Goal: Task Accomplishment & Management: Use online tool/utility

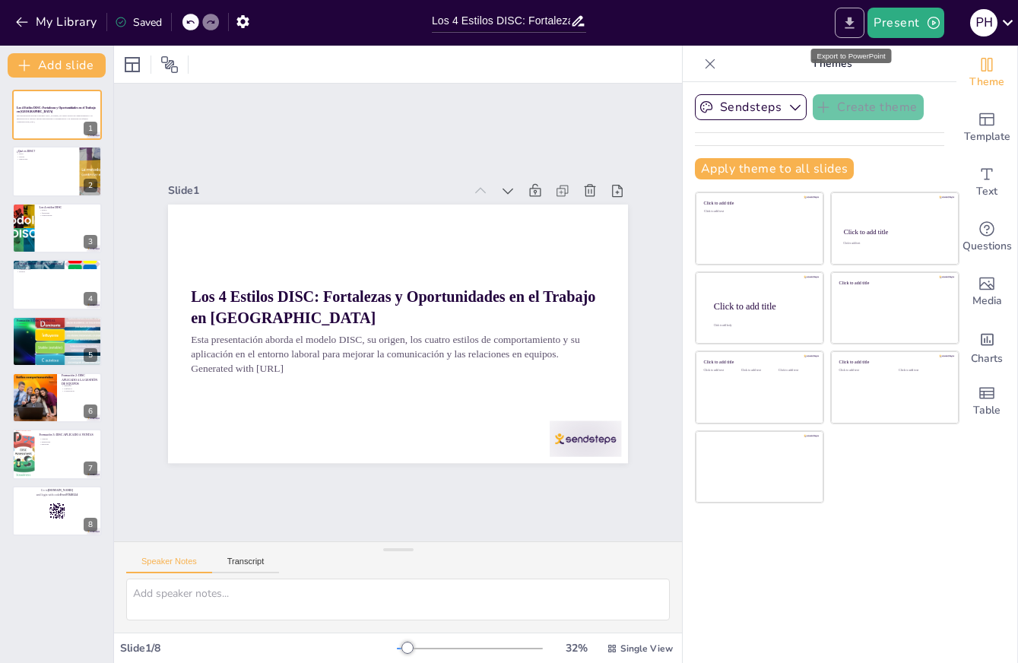
click at [854, 25] on icon "Export to PowerPoint" at bounding box center [850, 23] width 16 height 16
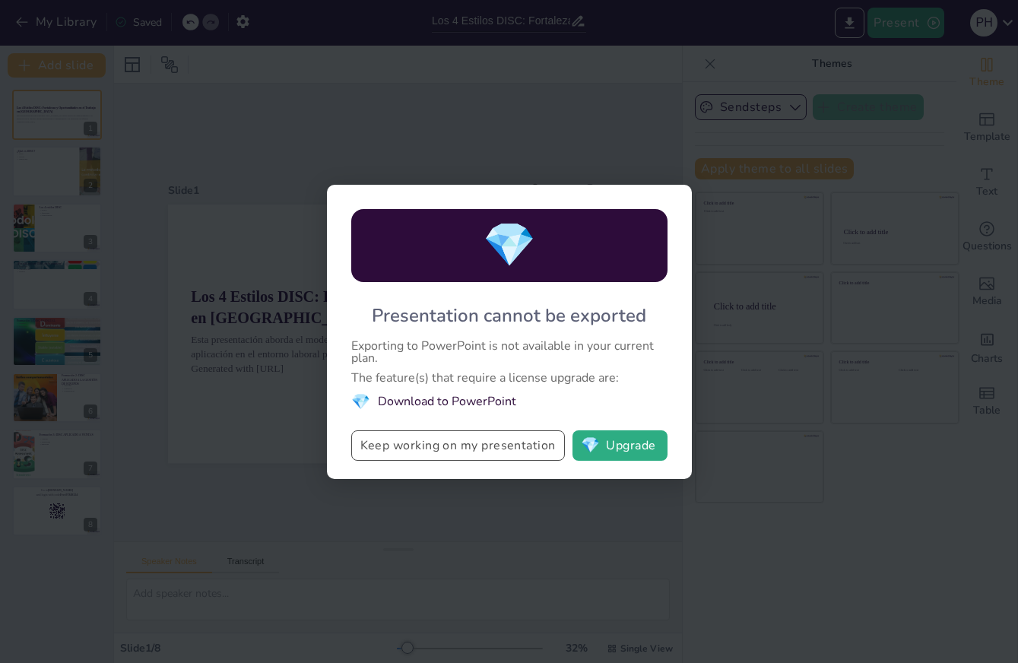
click at [439, 447] on button "Keep working on my presentation" at bounding box center [458, 445] width 214 height 30
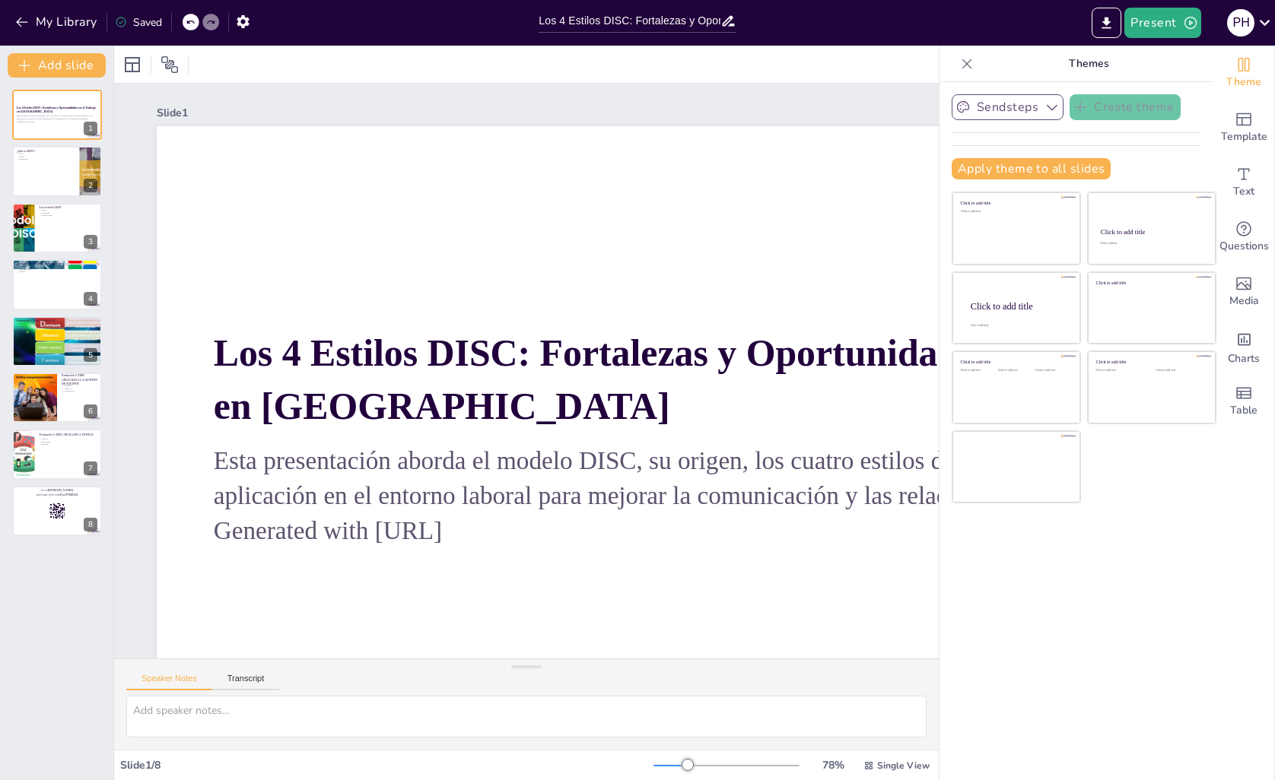
click at [1018, 103] on icon "button" at bounding box center [1051, 107] width 15 height 15
click at [1018, 612] on div "Sendsteps Create theme Sendsteps Themes Sendsteps Apply theme to all slides Cli…" at bounding box center [1076, 431] width 274 height 698
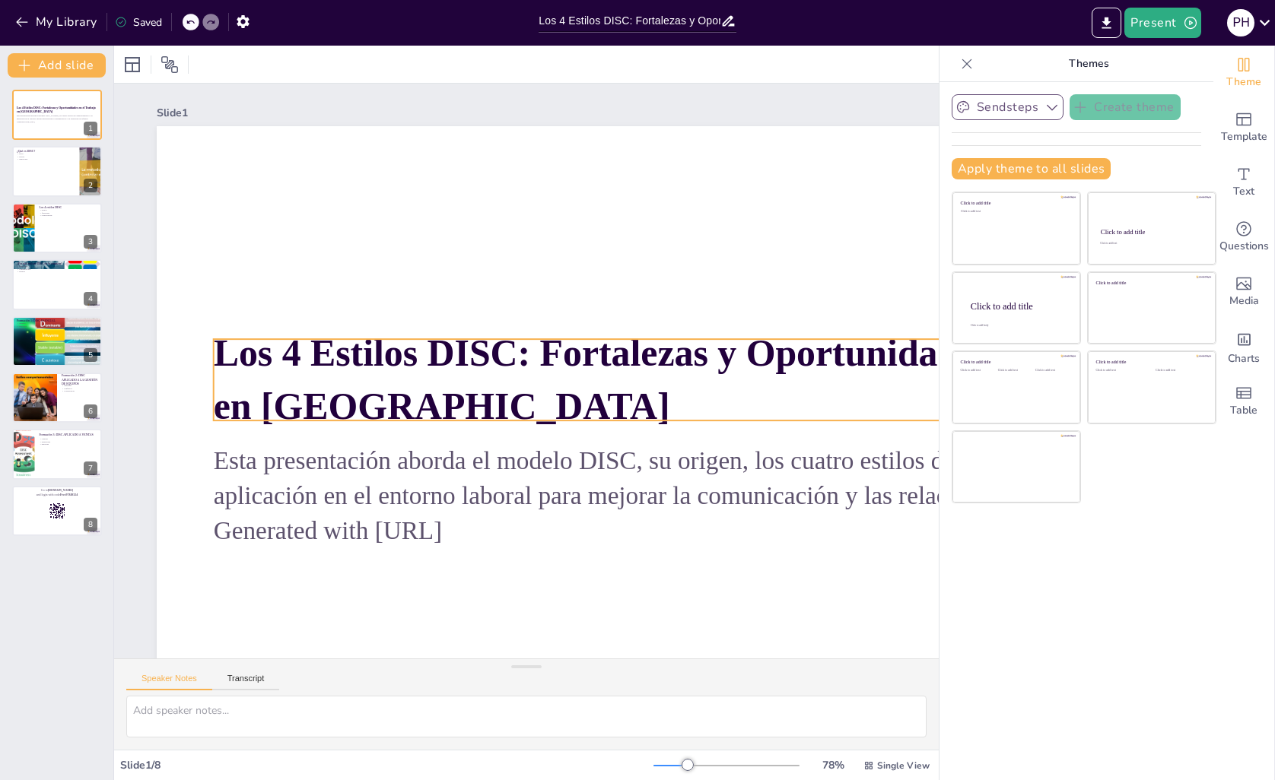
scroll to position [3, 0]
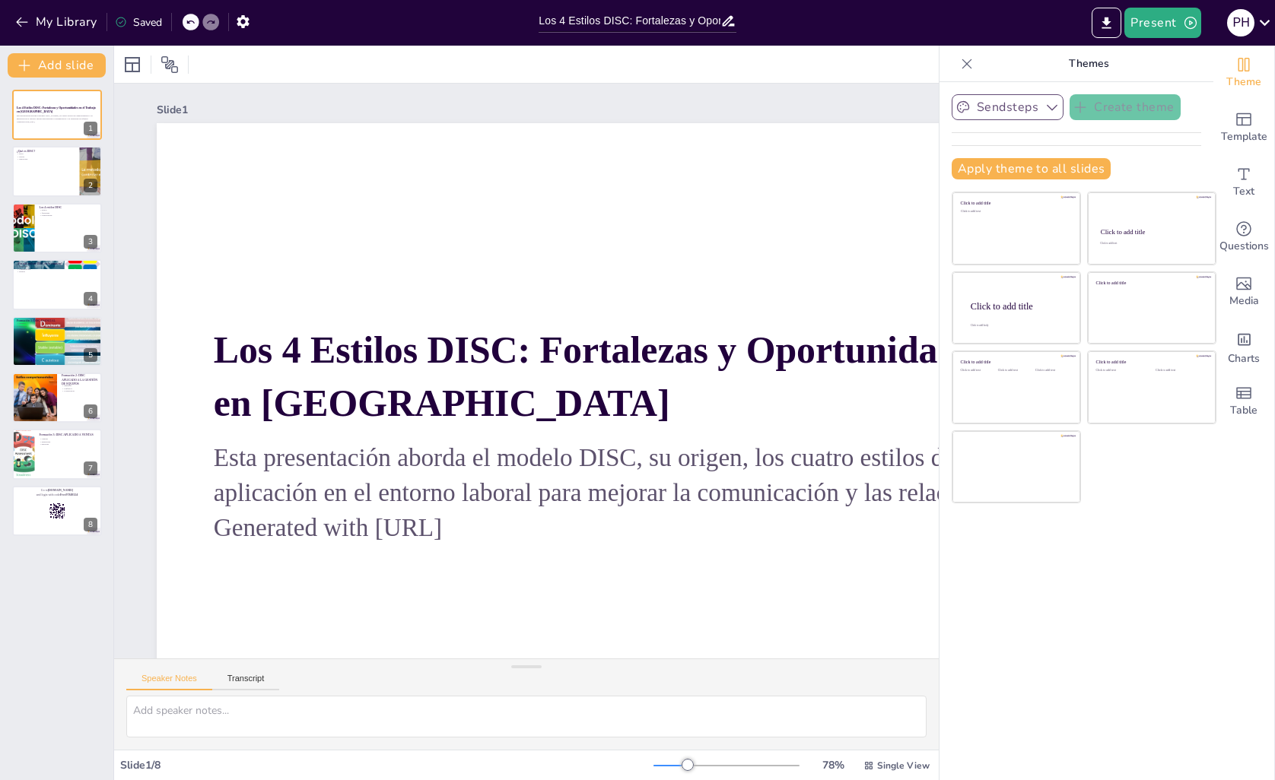
click at [959, 60] on icon at bounding box center [966, 63] width 15 height 15
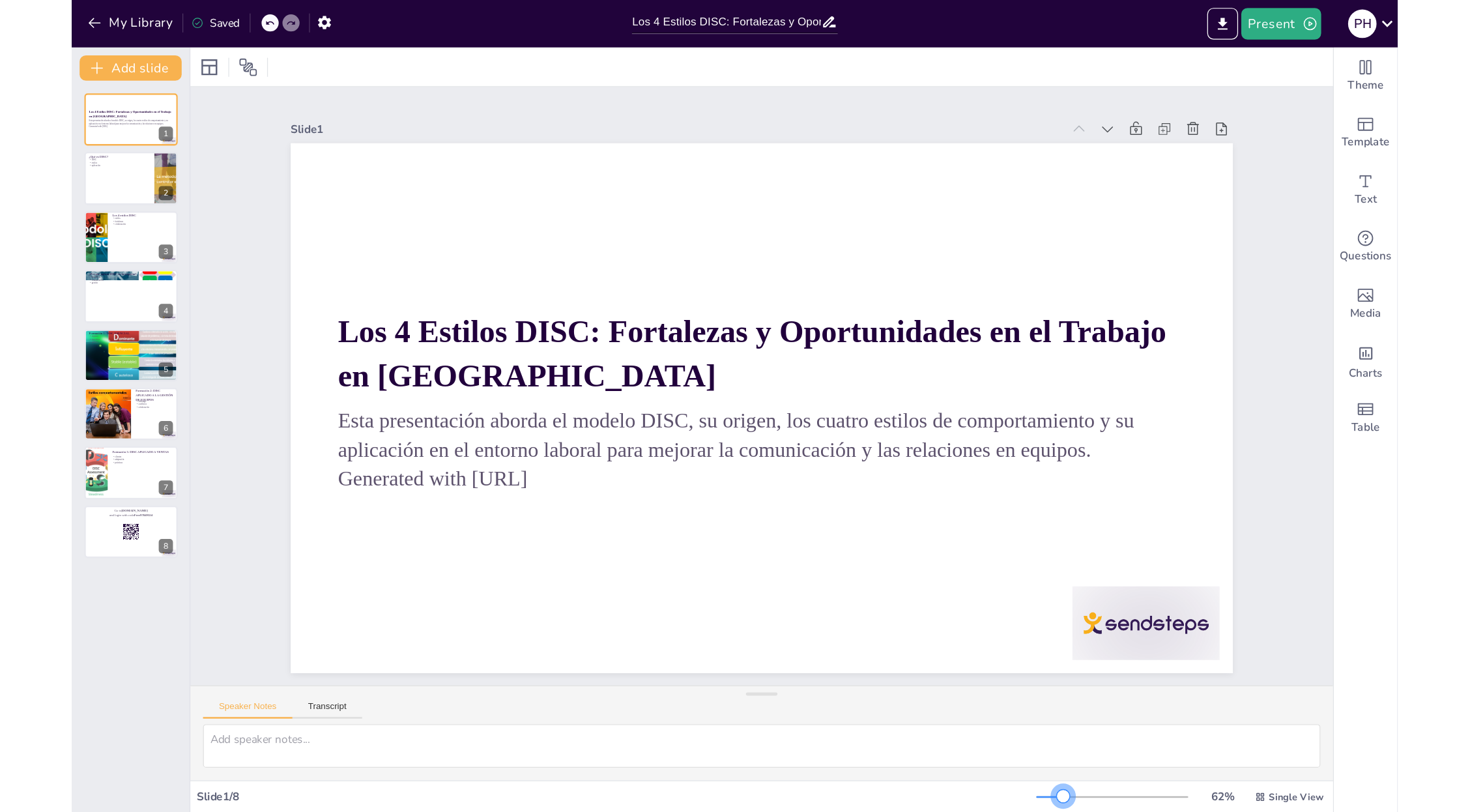
scroll to position [0, 0]
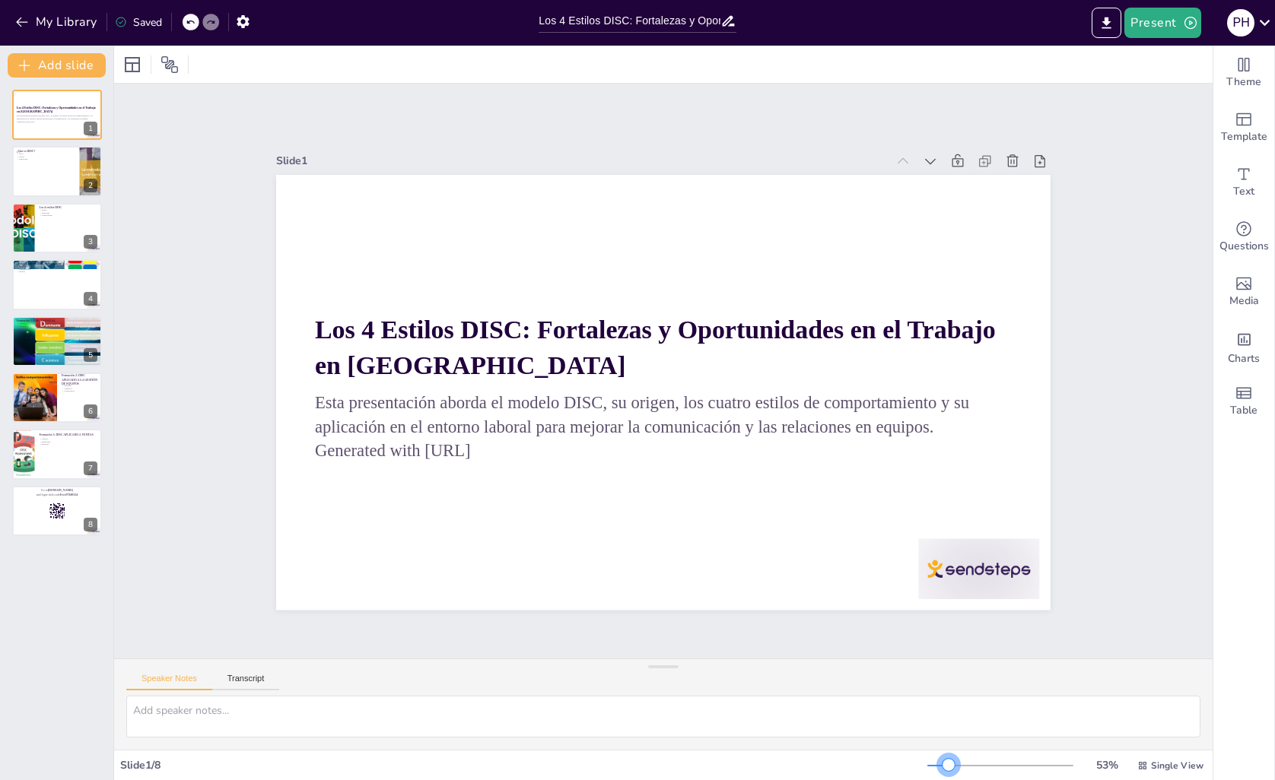
drag, startPoint x: 947, startPoint y: 765, endPoint x: 939, endPoint y: 765, distance: 8.4
click at [942, 662] on div at bounding box center [948, 765] width 12 height 12
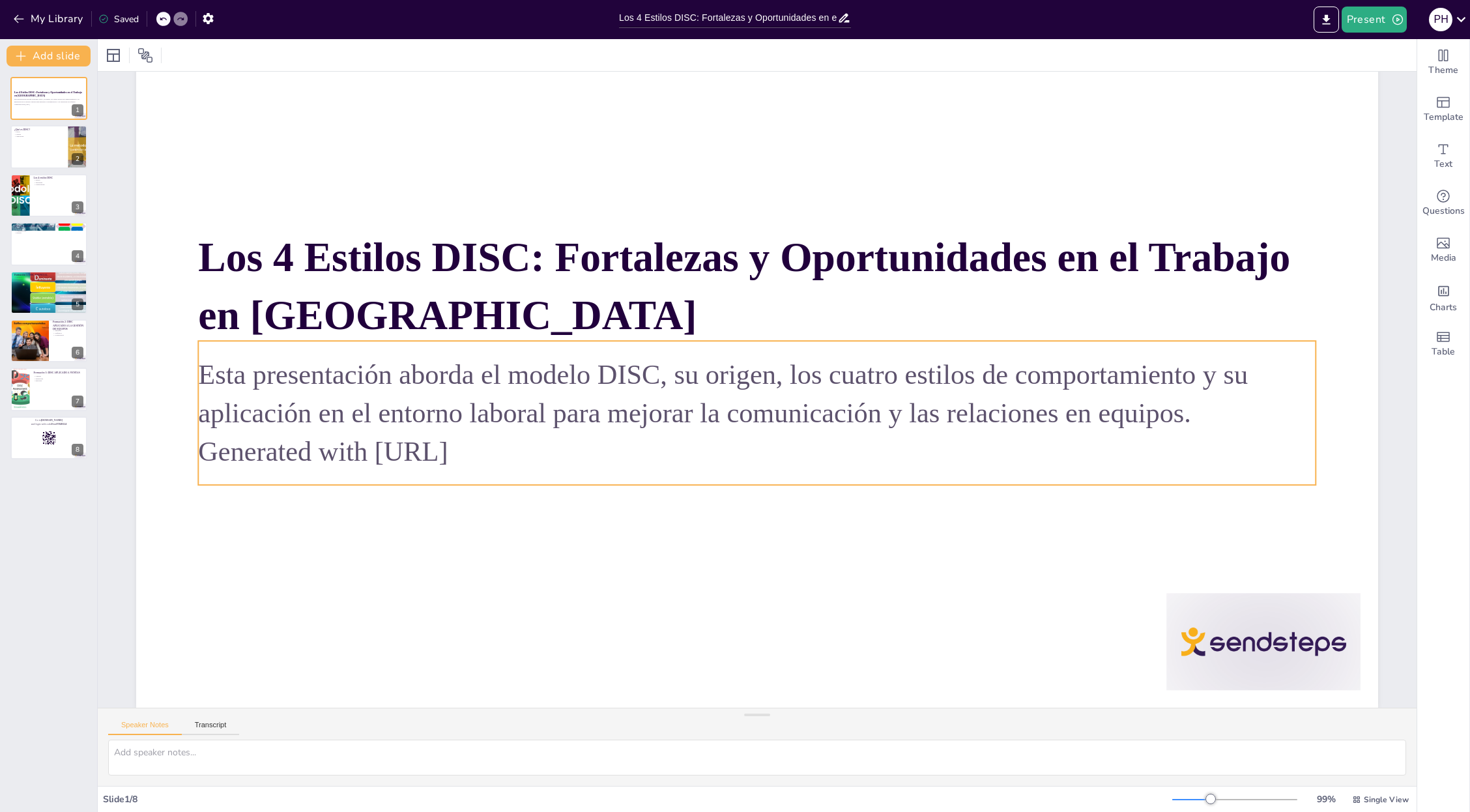
scroll to position [109, 0]
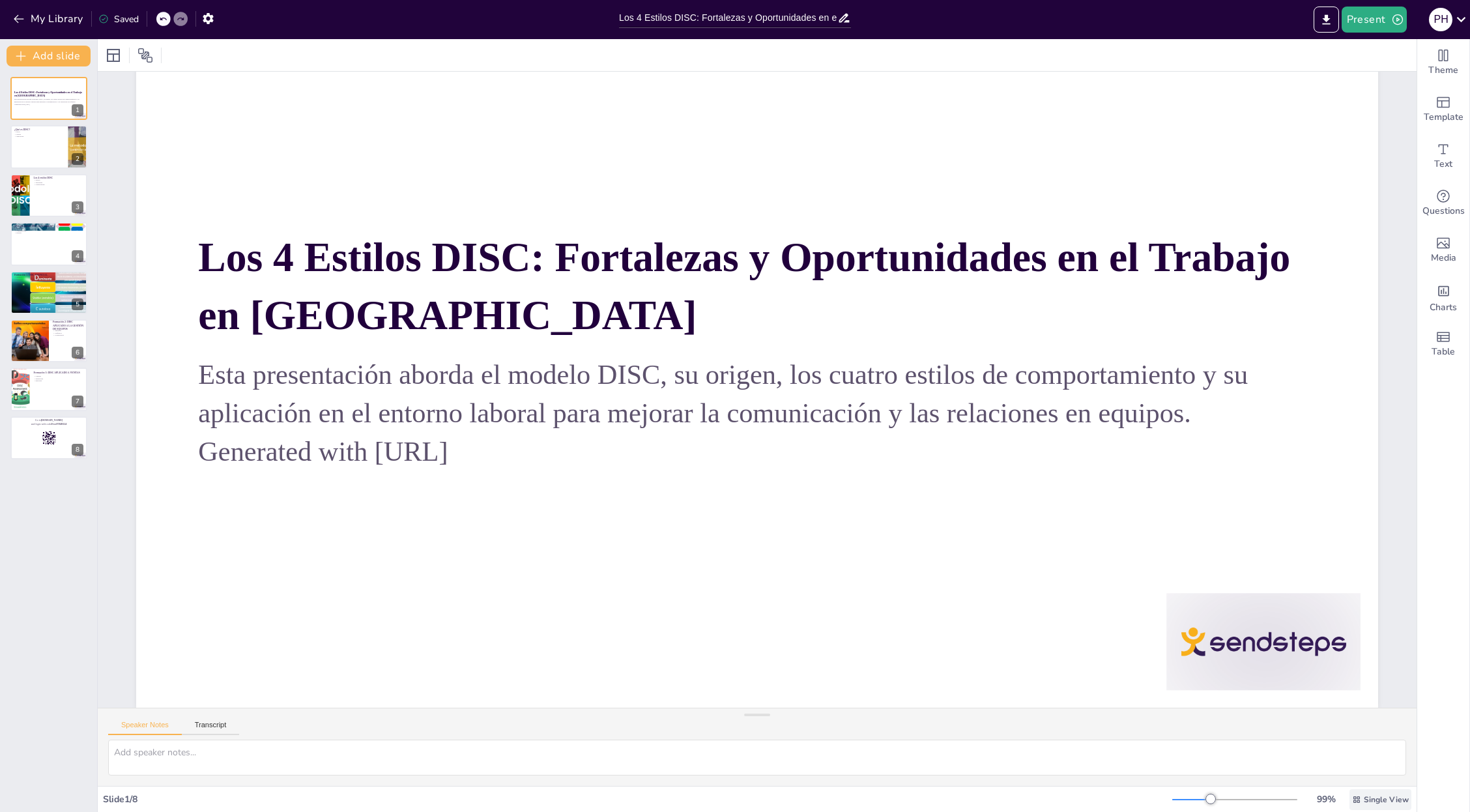
click at [872, 567] on icon at bounding box center [1357, 799] width 7 height 7
click at [872, 567] on div at bounding box center [1210, 798] width 10 height 10
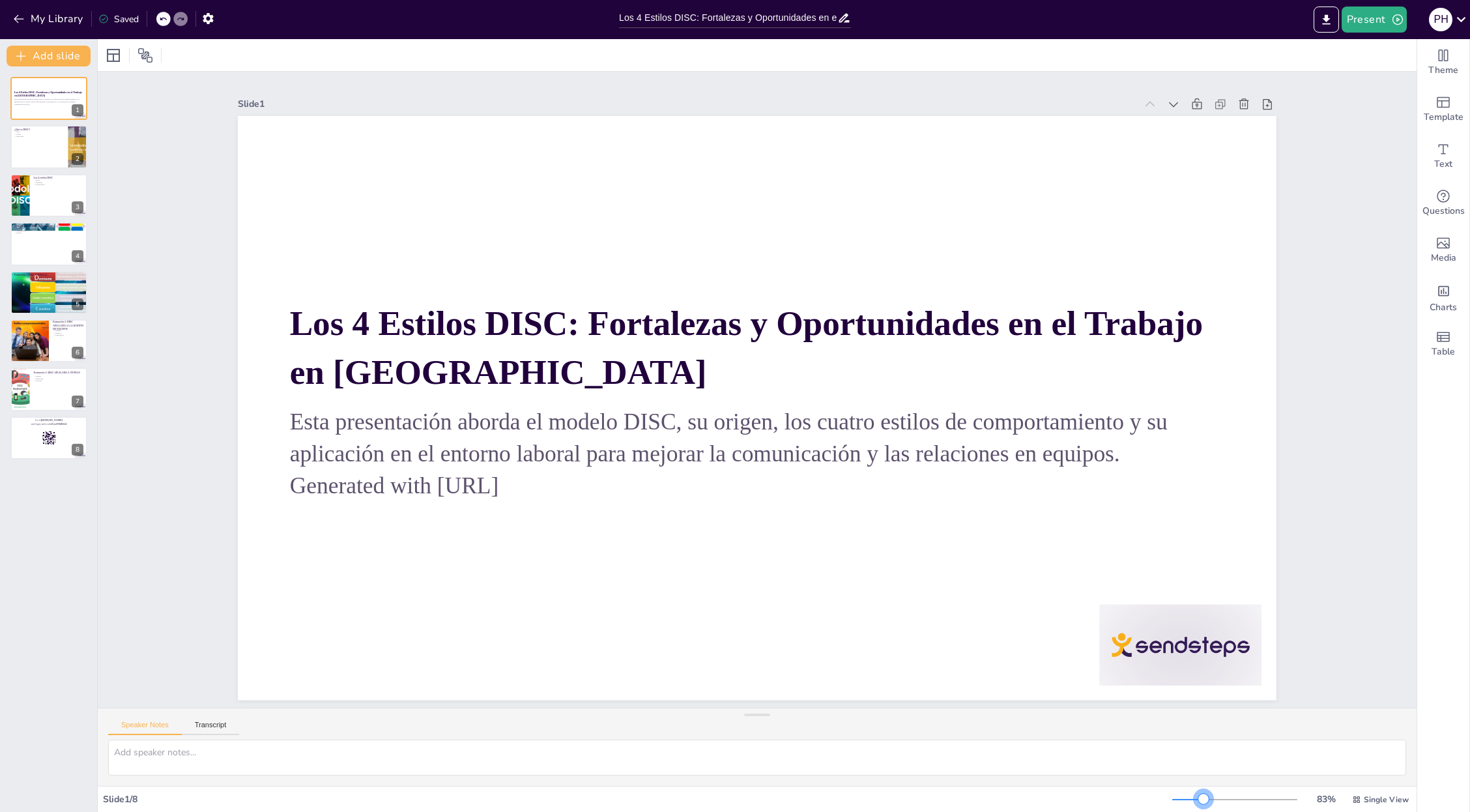
scroll to position [0, 0]
drag, startPoint x: 1202, startPoint y: 797, endPoint x: 1195, endPoint y: 796, distance: 7.1
click at [872, 567] on div at bounding box center [1204, 798] width 10 height 10
click at [56, 146] on div at bounding box center [48, 147] width 78 height 45
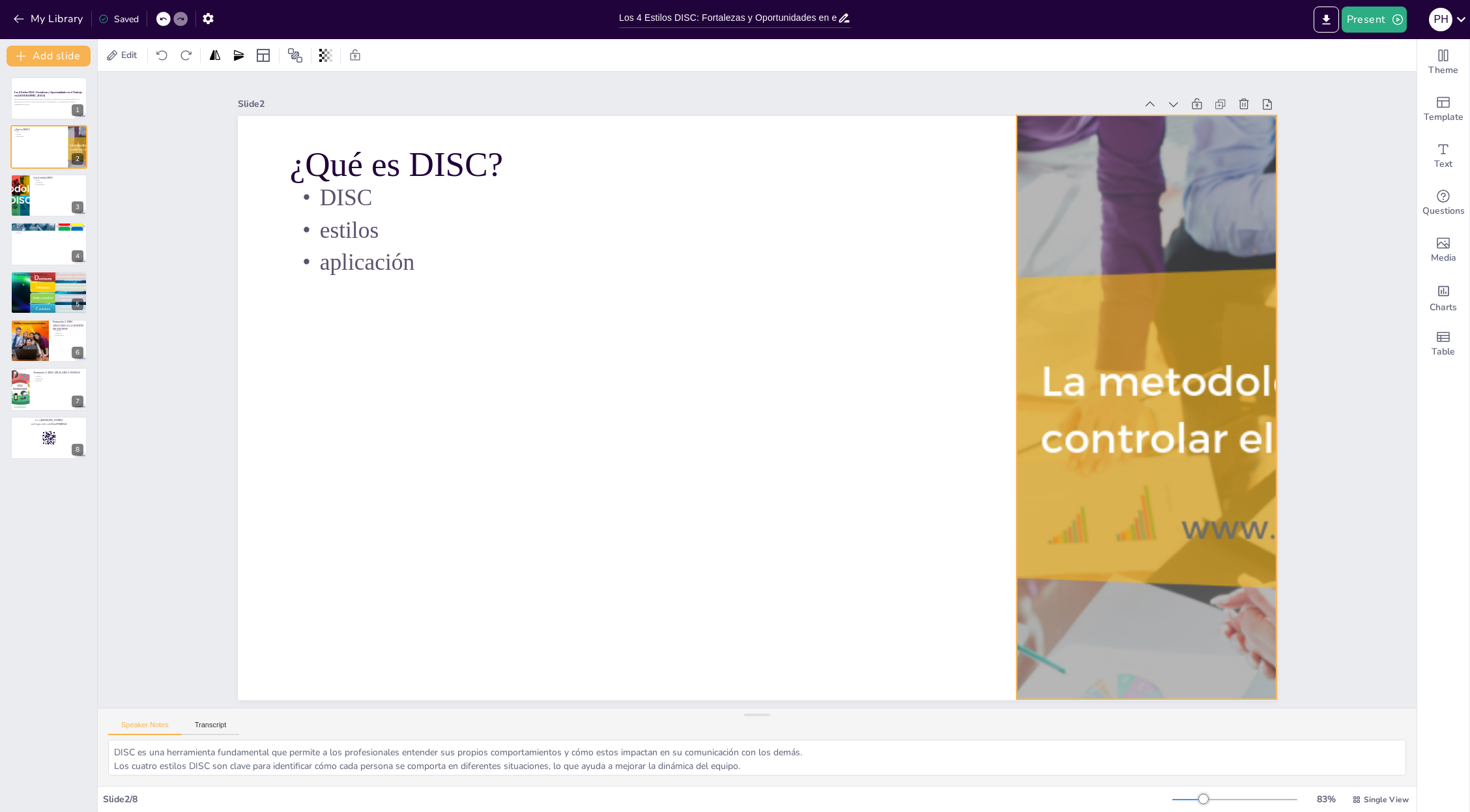
click at [872, 456] on div at bounding box center [1146, 407] width 1146 height 583
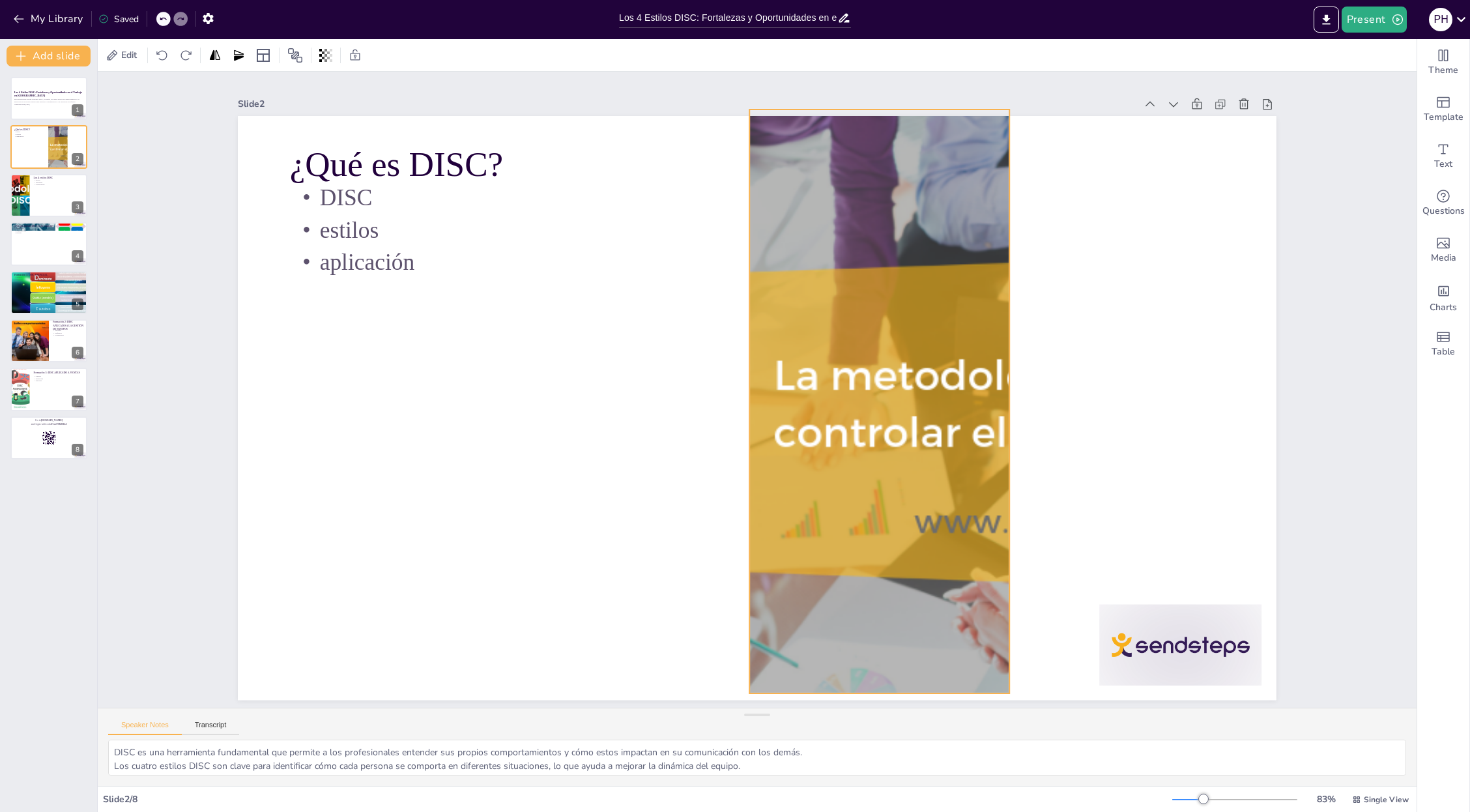
drag, startPoint x: 938, startPoint y: 402, endPoint x: 739, endPoint y: 397, distance: 199.1
click at [739, 397] on div at bounding box center [879, 401] width 1146 height 583
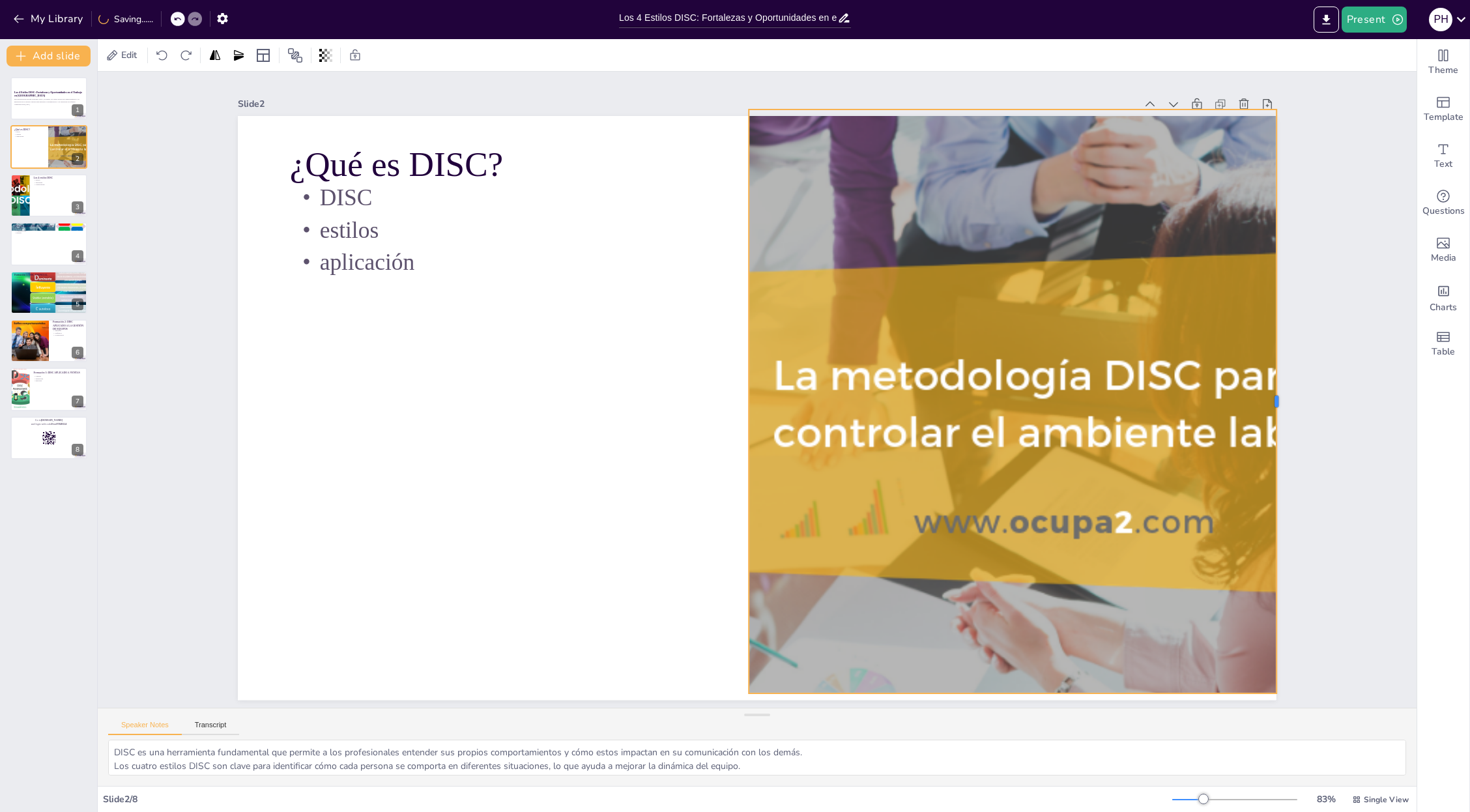
drag, startPoint x: 1006, startPoint y: 397, endPoint x: 1269, endPoint y: 411, distance: 263.4
click at [872, 411] on div at bounding box center [1282, 401] width 10 height 583
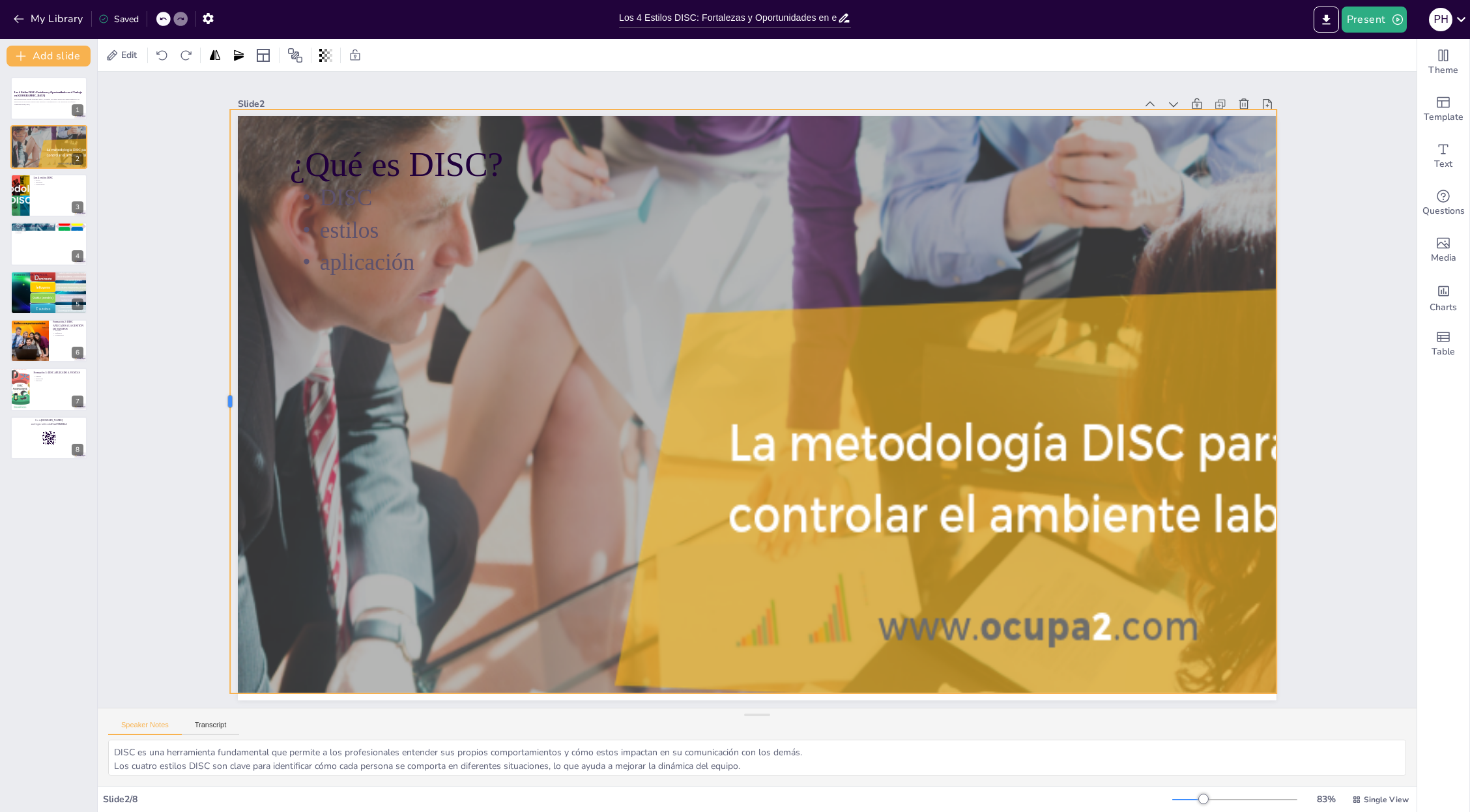
drag, startPoint x: 738, startPoint y: 396, endPoint x: 219, endPoint y: 366, distance: 519.9
click at [219, 366] on div at bounding box center [224, 401] width 10 height 583
click at [37, 189] on div at bounding box center [48, 195] width 78 height 45
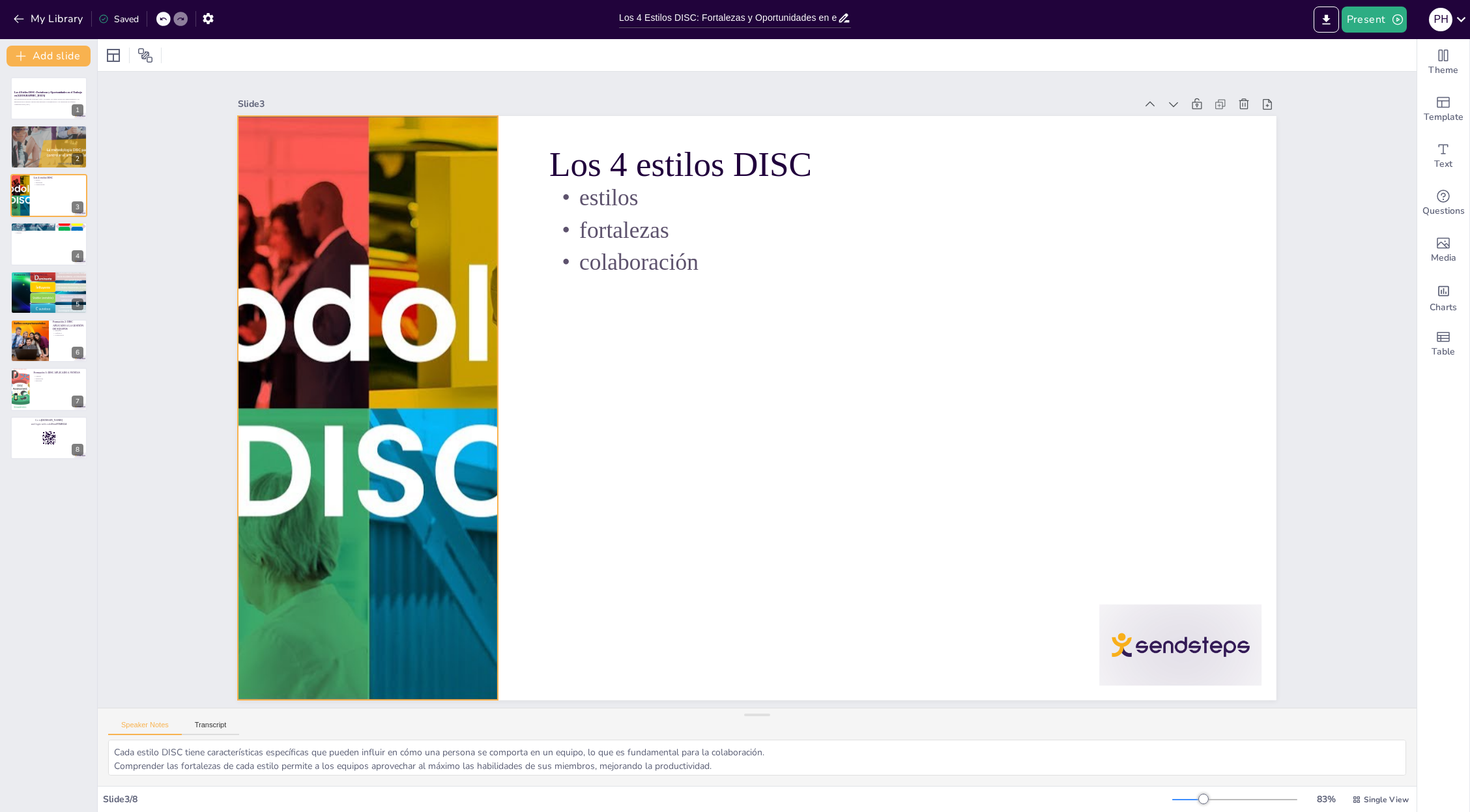
click at [368, 412] on div at bounding box center [368, 407] width 1038 height 583
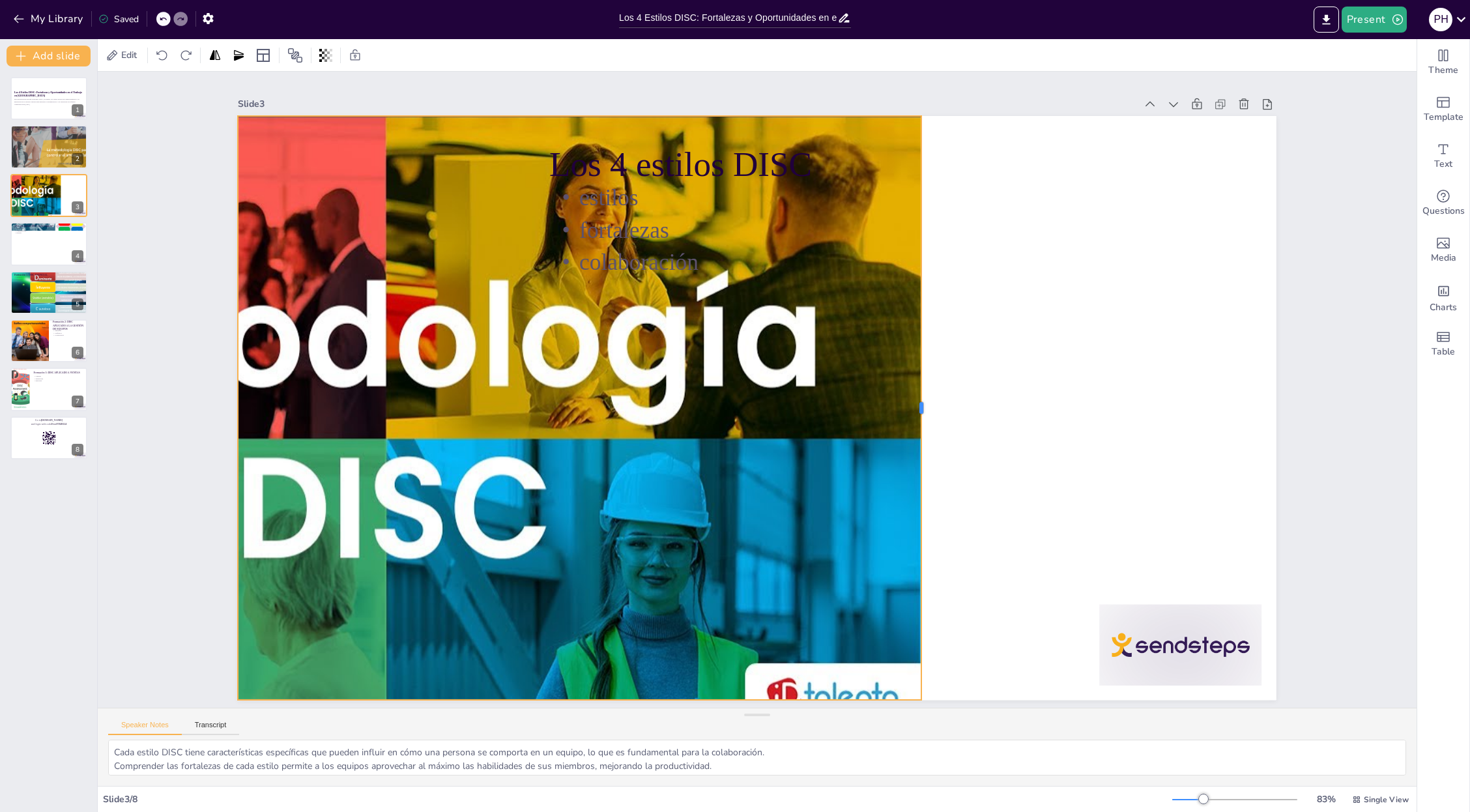
drag, startPoint x: 491, startPoint y: 402, endPoint x: 902, endPoint y: 503, distance: 423.2
click at [872, 505] on div at bounding box center [926, 407] width 10 height 583
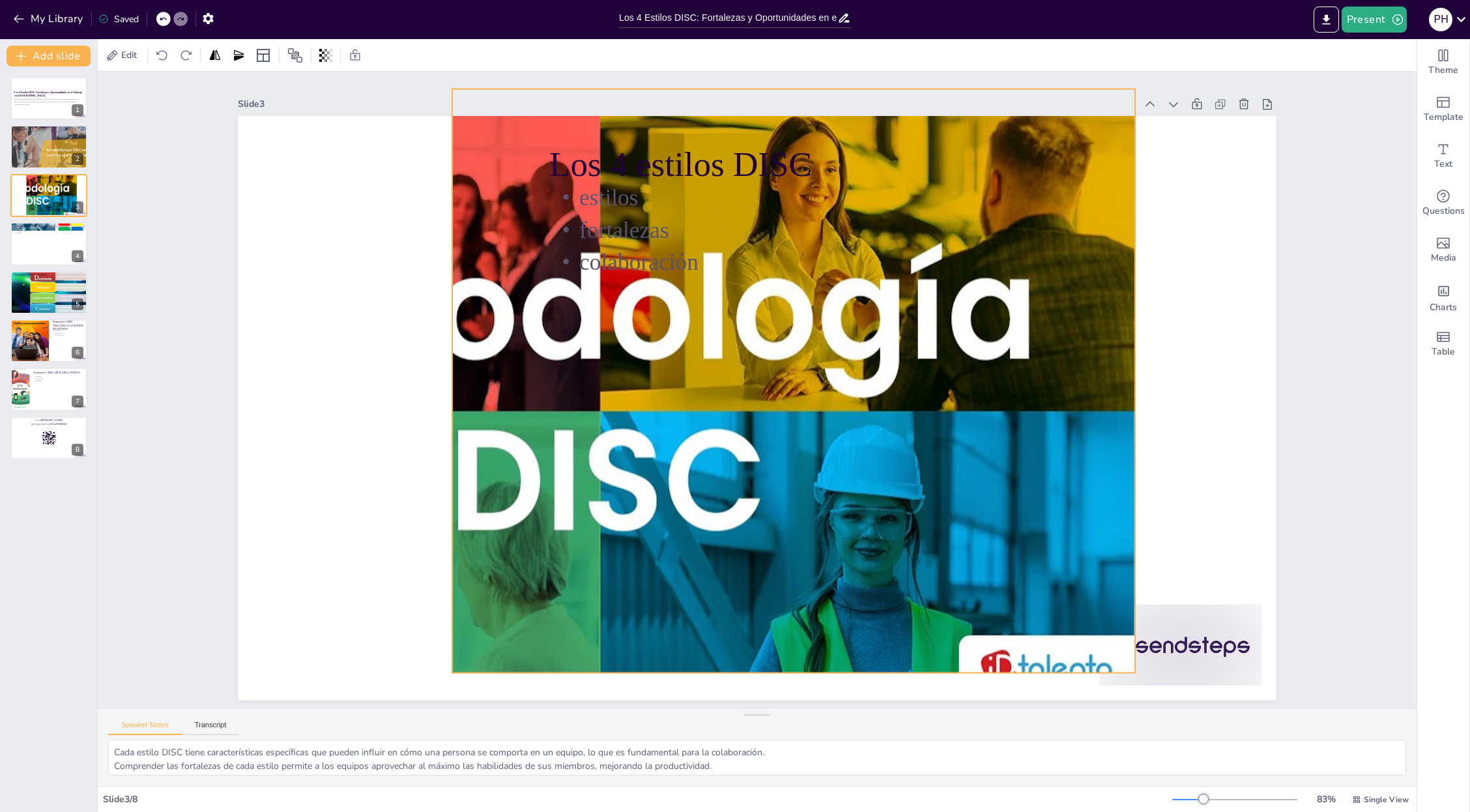
drag, startPoint x: 505, startPoint y: 443, endPoint x: 726, endPoint y: 430, distance: 221.4
click at [749, 441] on div at bounding box center [599, 409] width 1072 height 643
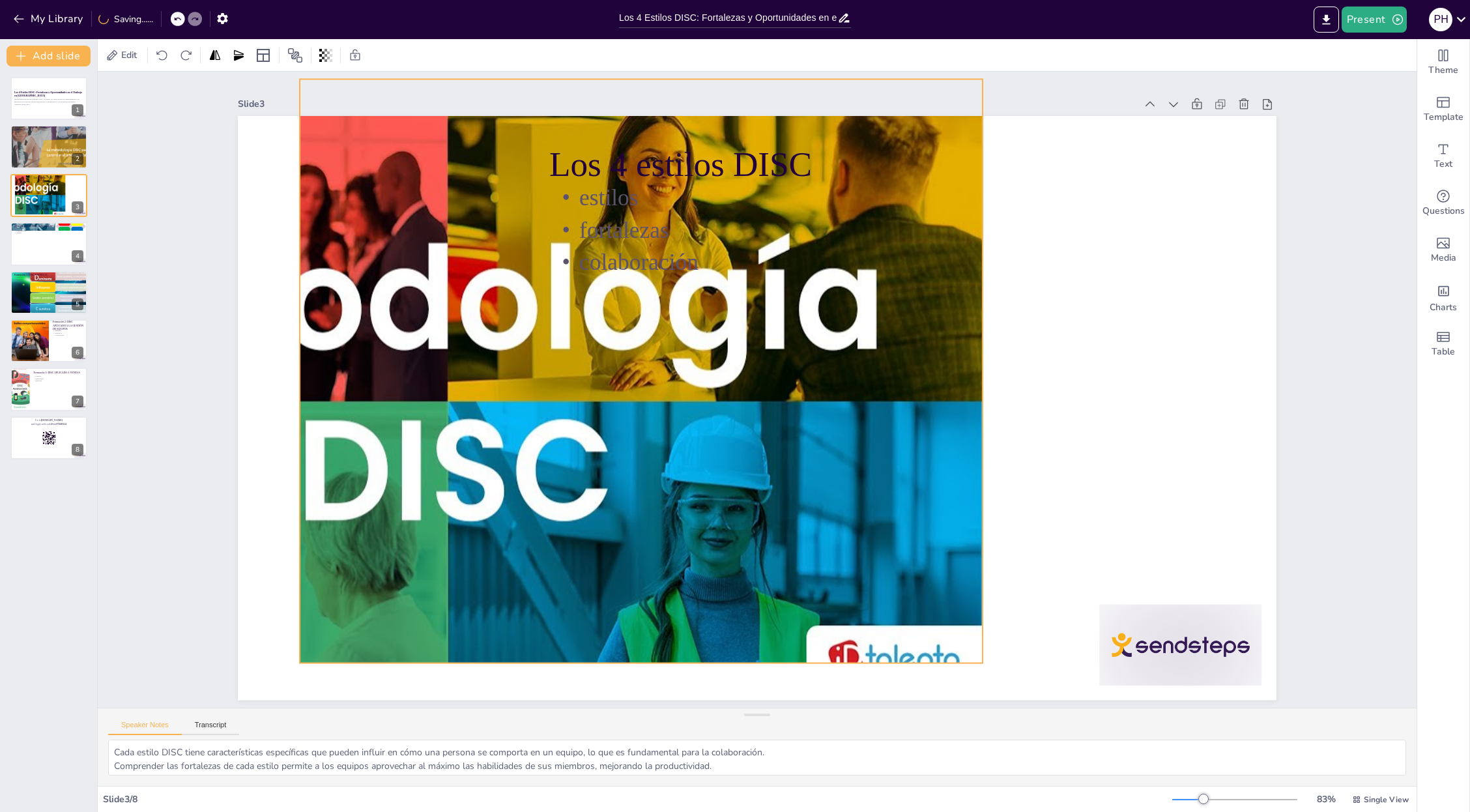
drag, startPoint x: 578, startPoint y: 381, endPoint x: 307, endPoint y: 370, distance: 271.2
click at [307, 370] on div at bounding box center [446, 400] width 1072 height 643
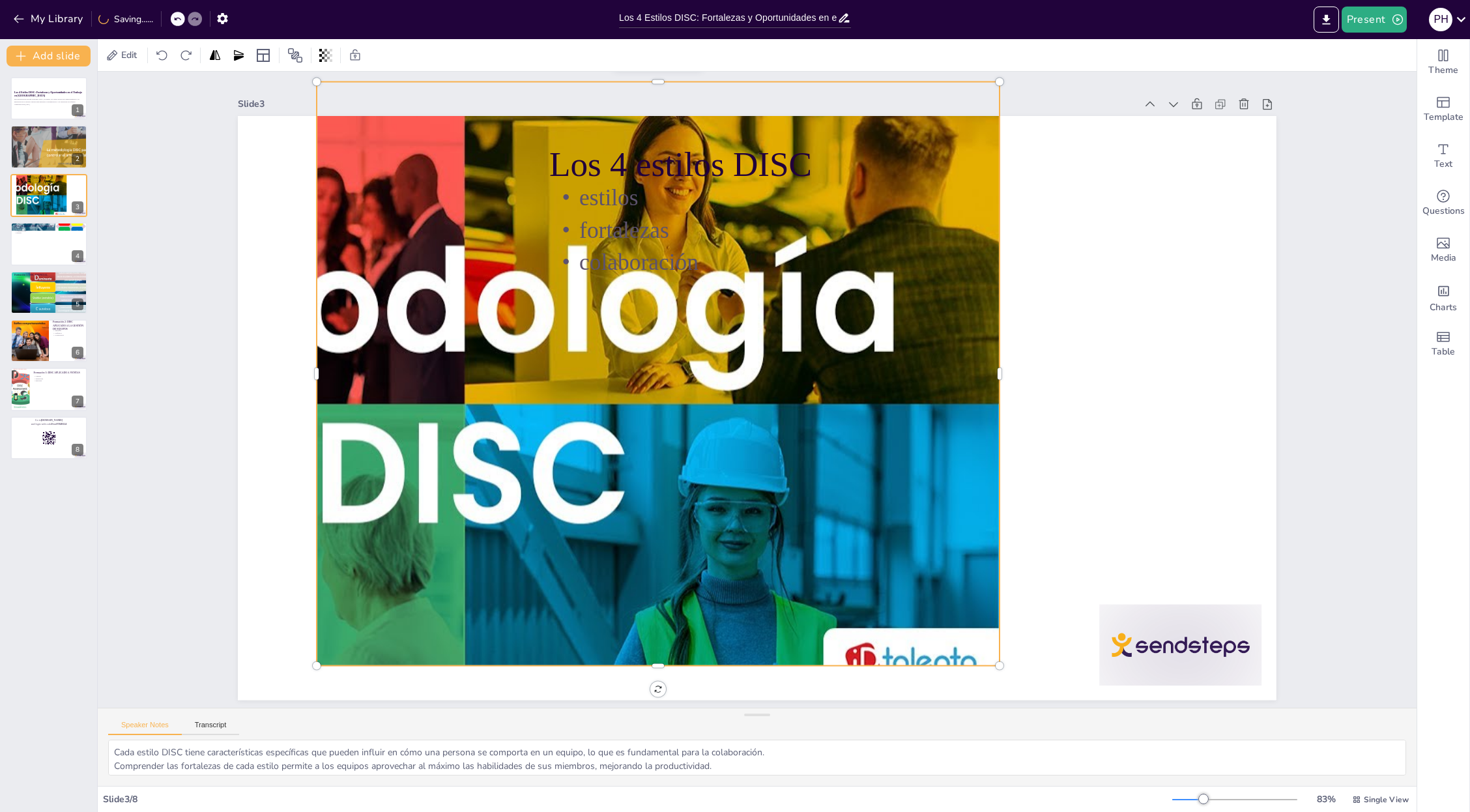
click at [309, 367] on div at bounding box center [463, 403] width 1072 height 643
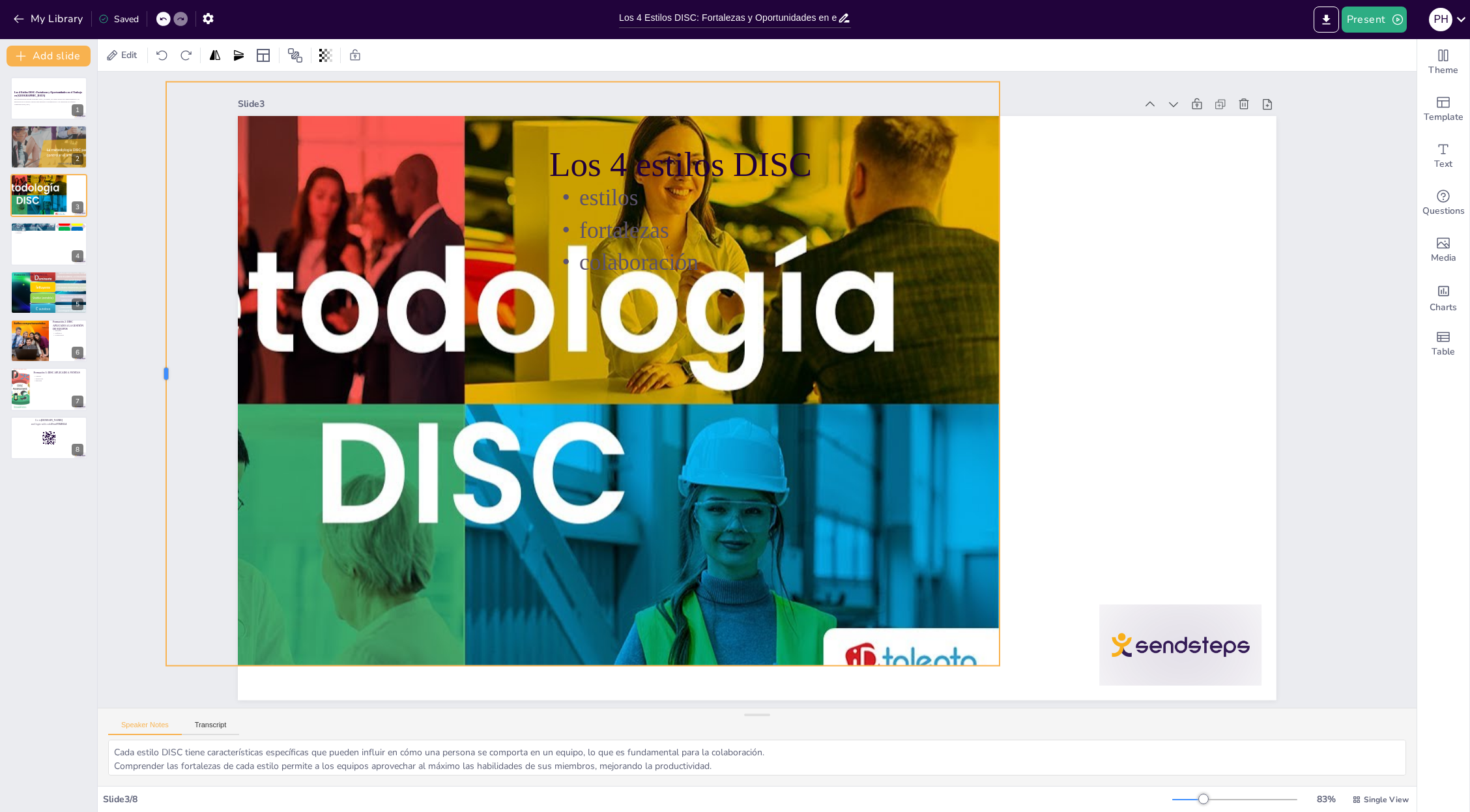
drag, startPoint x: 295, startPoint y: 367, endPoint x: 255, endPoint y: 367, distance: 40.0
click at [156, 357] on div at bounding box center [161, 373] width 10 height 583
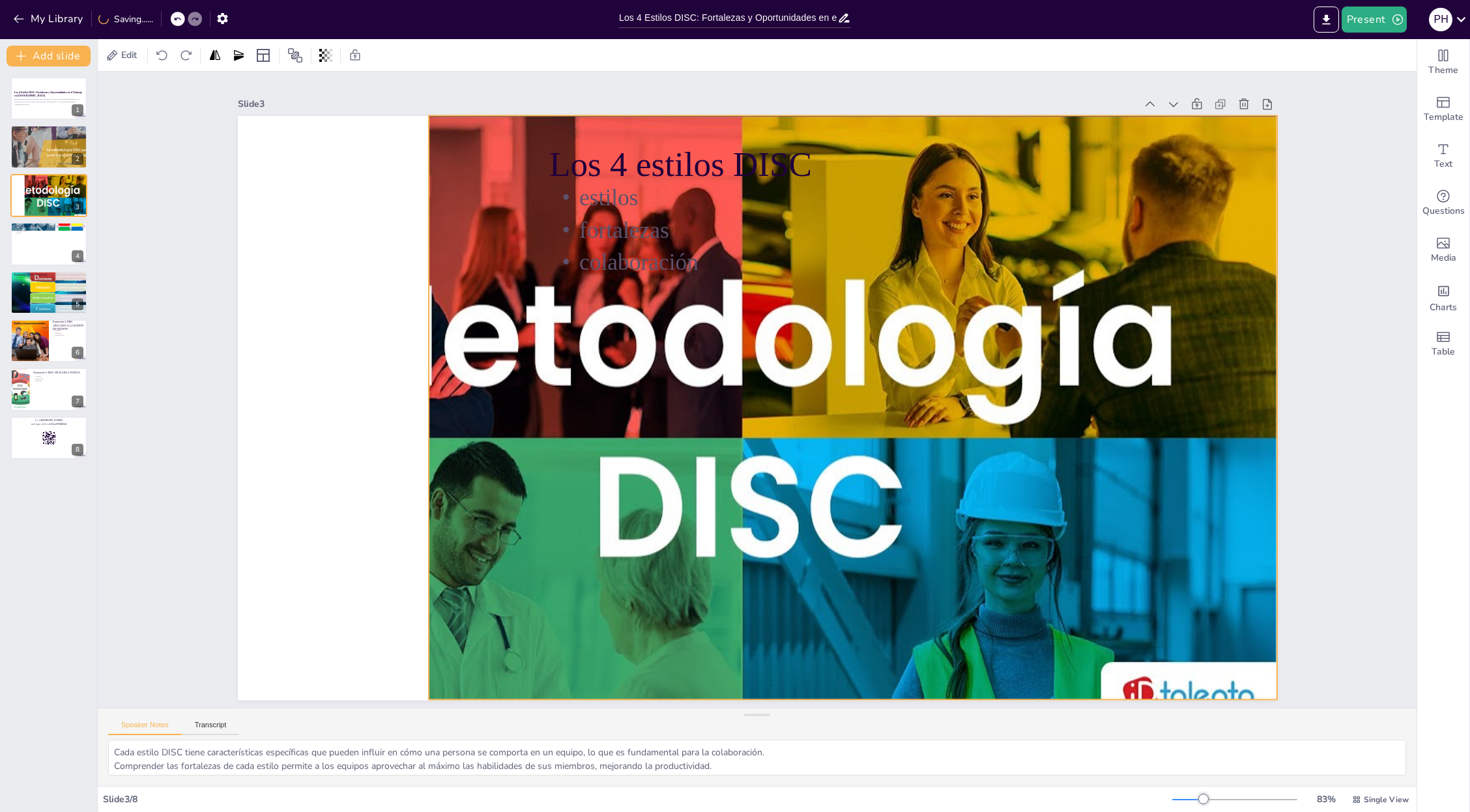
drag, startPoint x: 488, startPoint y: 380, endPoint x: 758, endPoint y: 412, distance: 271.9
click at [758, 412] on div at bounding box center [741, 437] width 1072 height 643
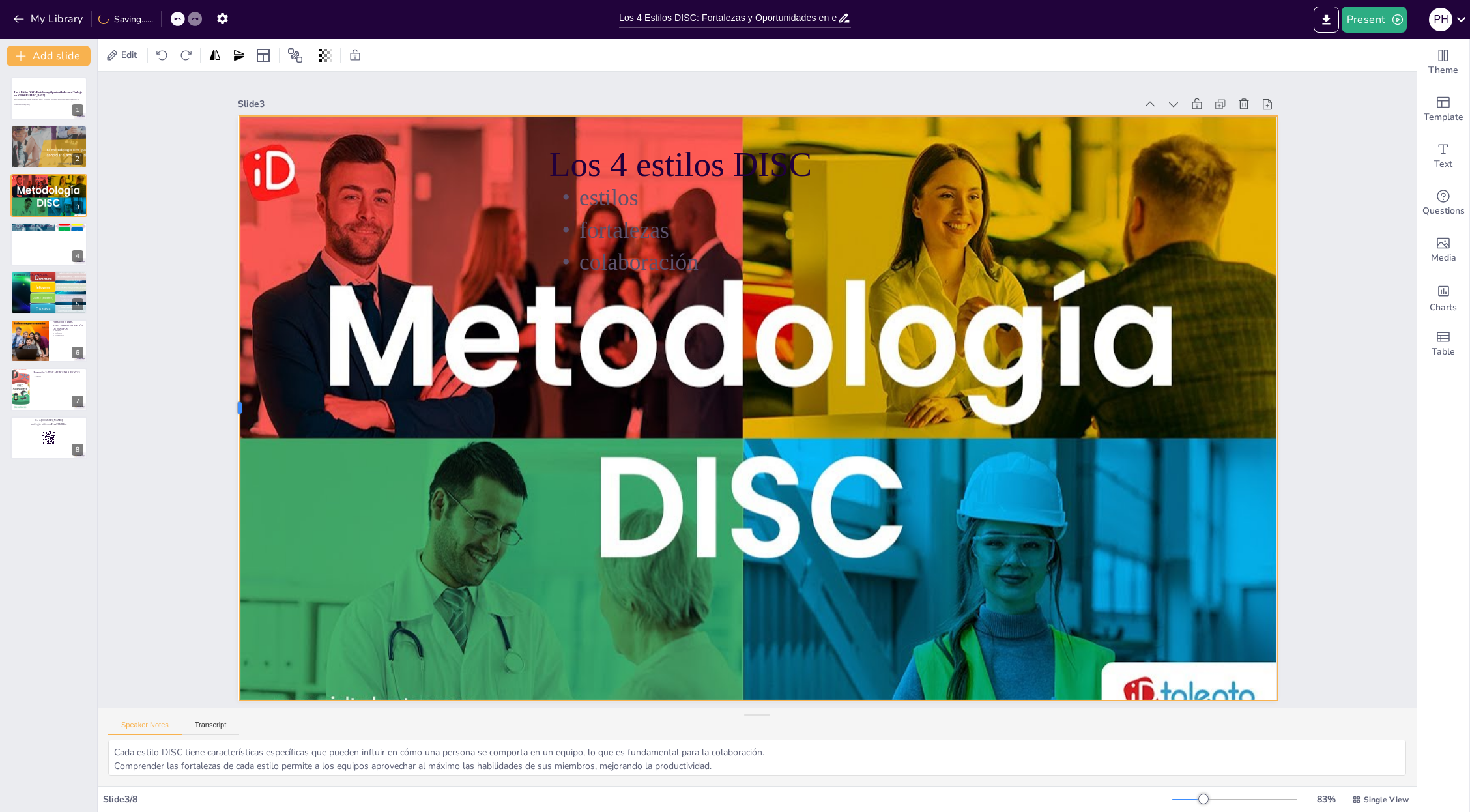
drag, startPoint x: 406, startPoint y: 403, endPoint x: 227, endPoint y: 385, distance: 179.9
click at [230, 385] on div at bounding box center [235, 408] width 10 height 584
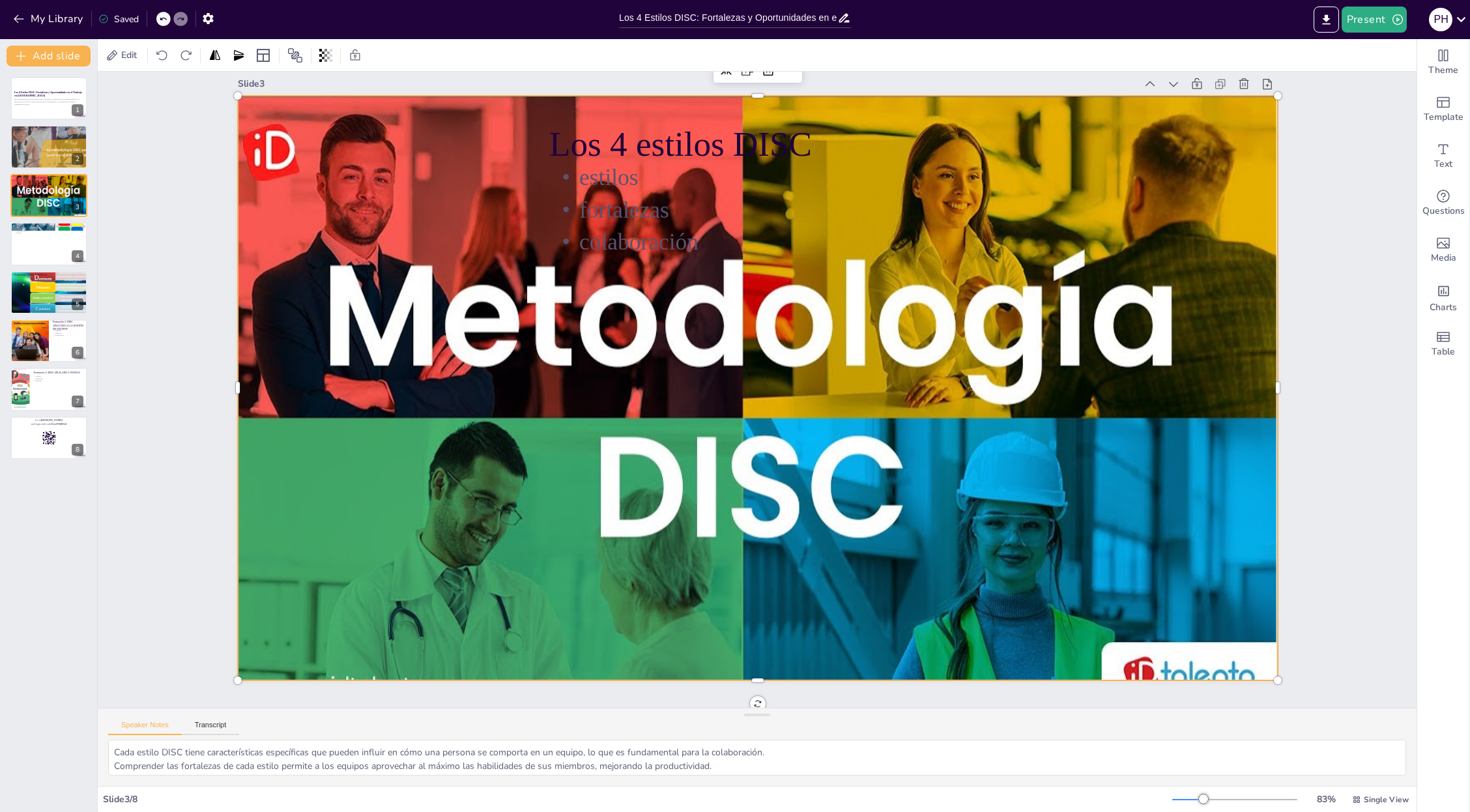
scroll to position [28, 0]
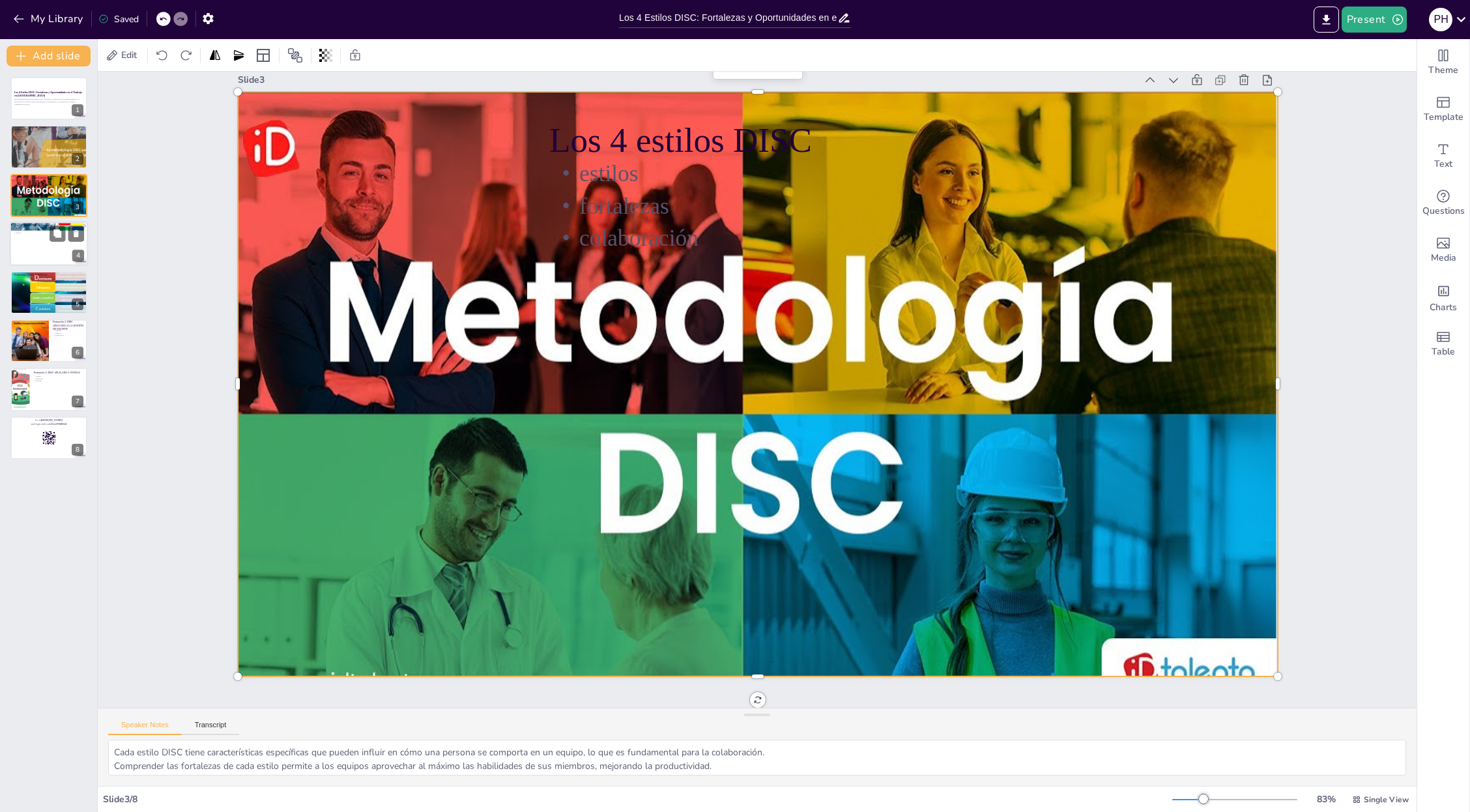
click at [55, 249] on div at bounding box center [48, 244] width 78 height 45
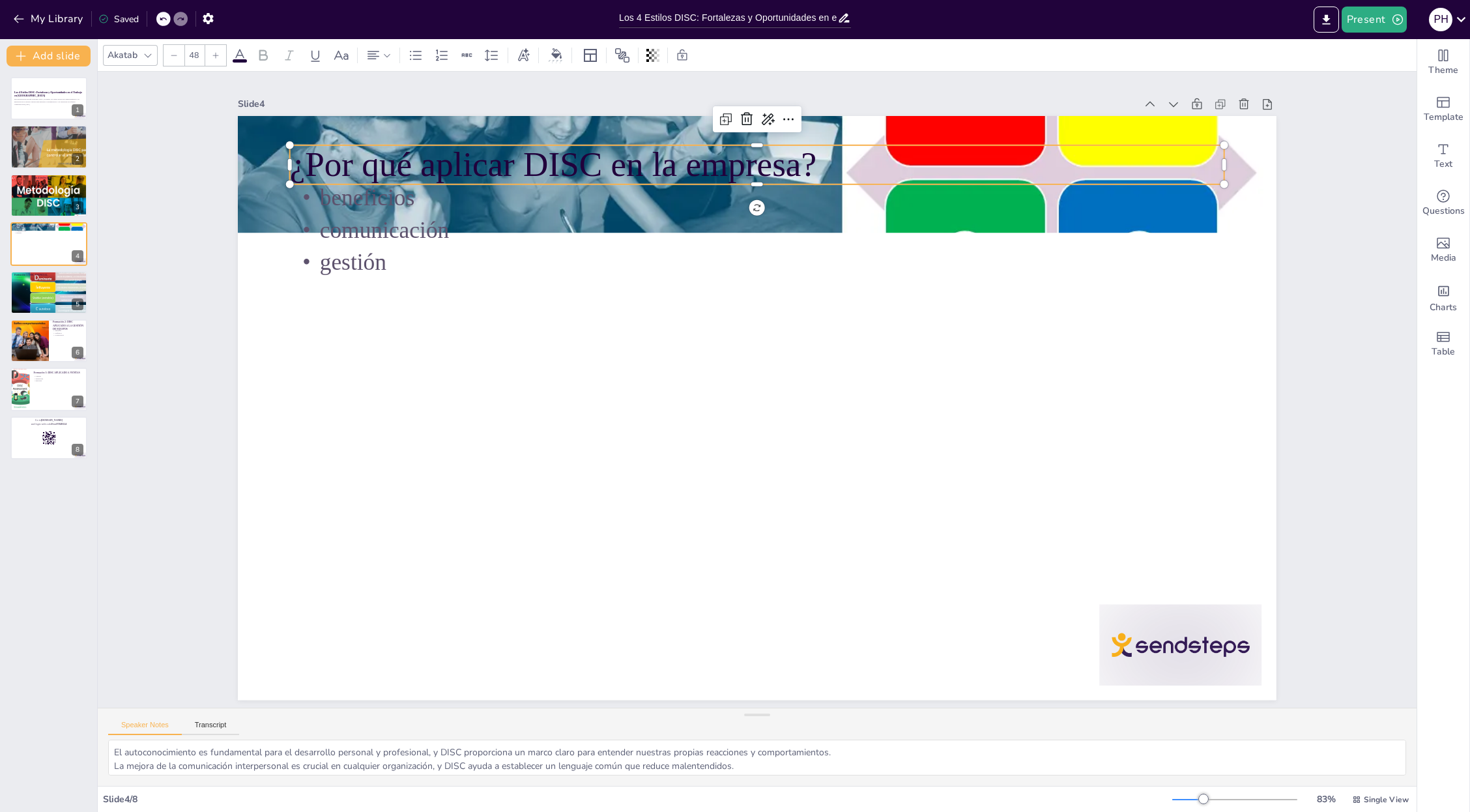
click at [624, 151] on p "¿Por qué aplicar DISC en la empresa?" at bounding box center [756, 164] width 935 height 48
click at [872, 20] on button "Present" at bounding box center [1374, 20] width 65 height 26
click at [872, 48] on li "Preview presentation" at bounding box center [1395, 48] width 104 height 21
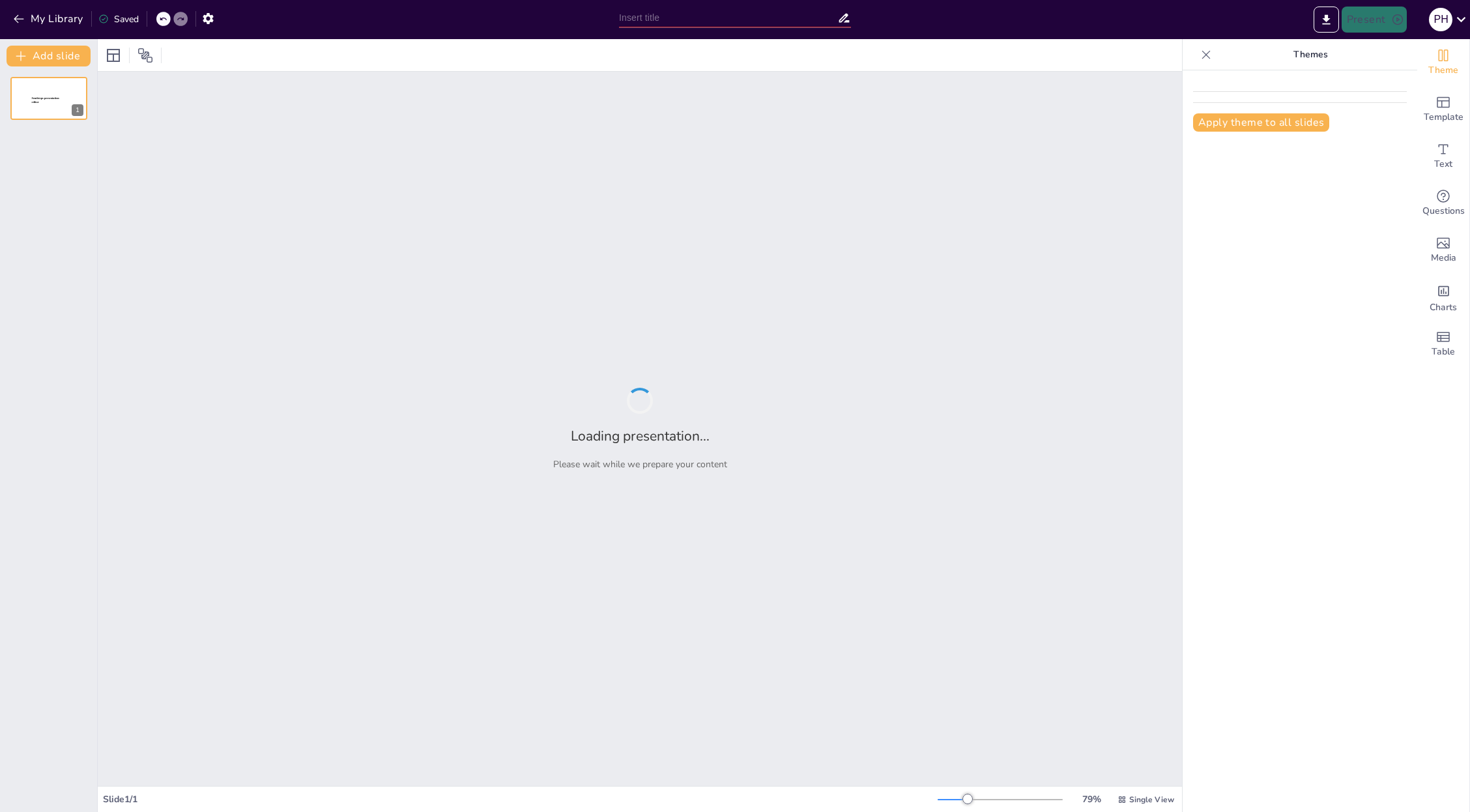
type input "Los 4 Estilos DISC: Fortalezas y Oportunidades en el Trabajo en [GEOGRAPHIC_DAT…"
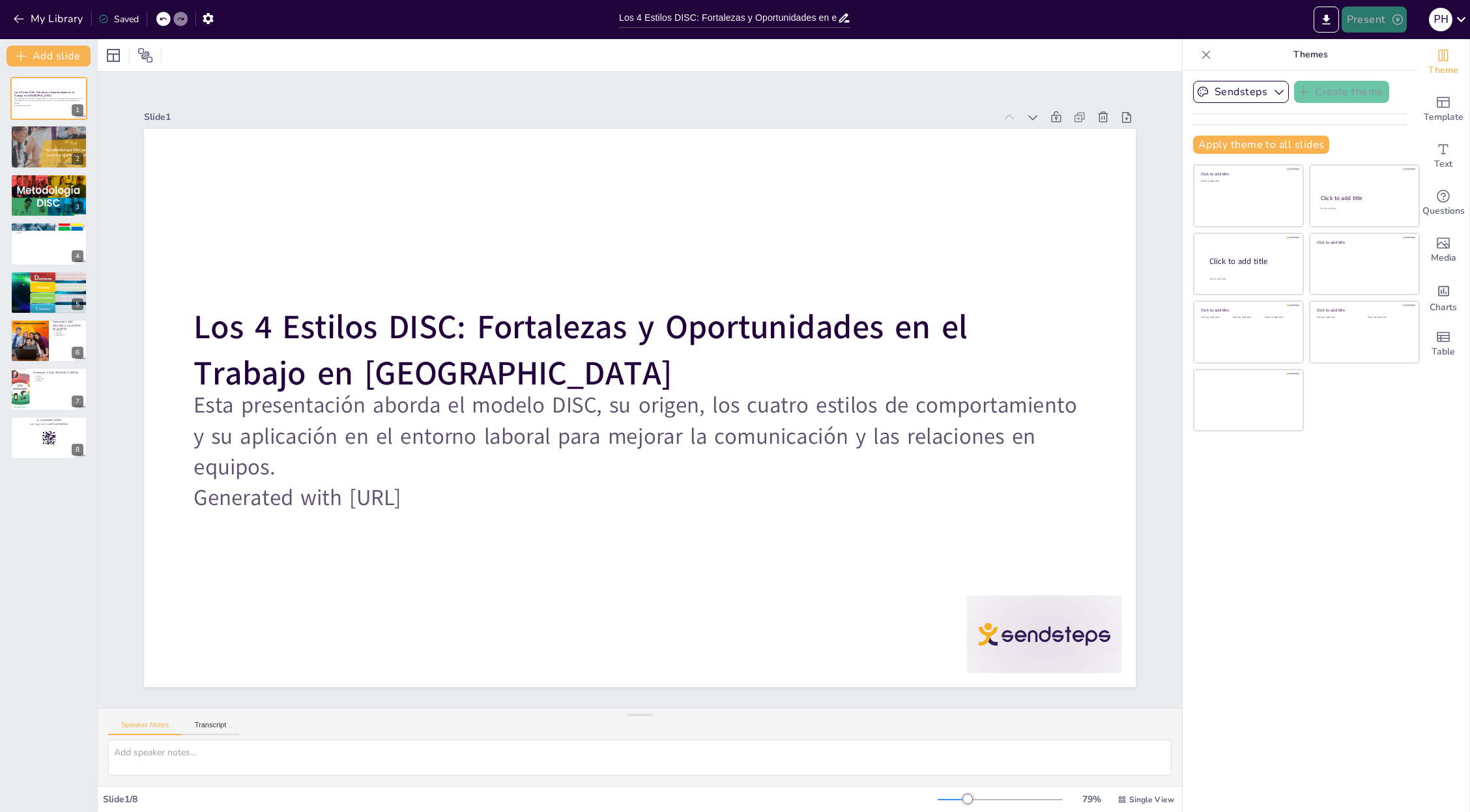
click at [1371, 22] on button "Present" at bounding box center [1374, 20] width 65 height 26
click at [1389, 79] on li "Play presentation" at bounding box center [1395, 80] width 104 height 21
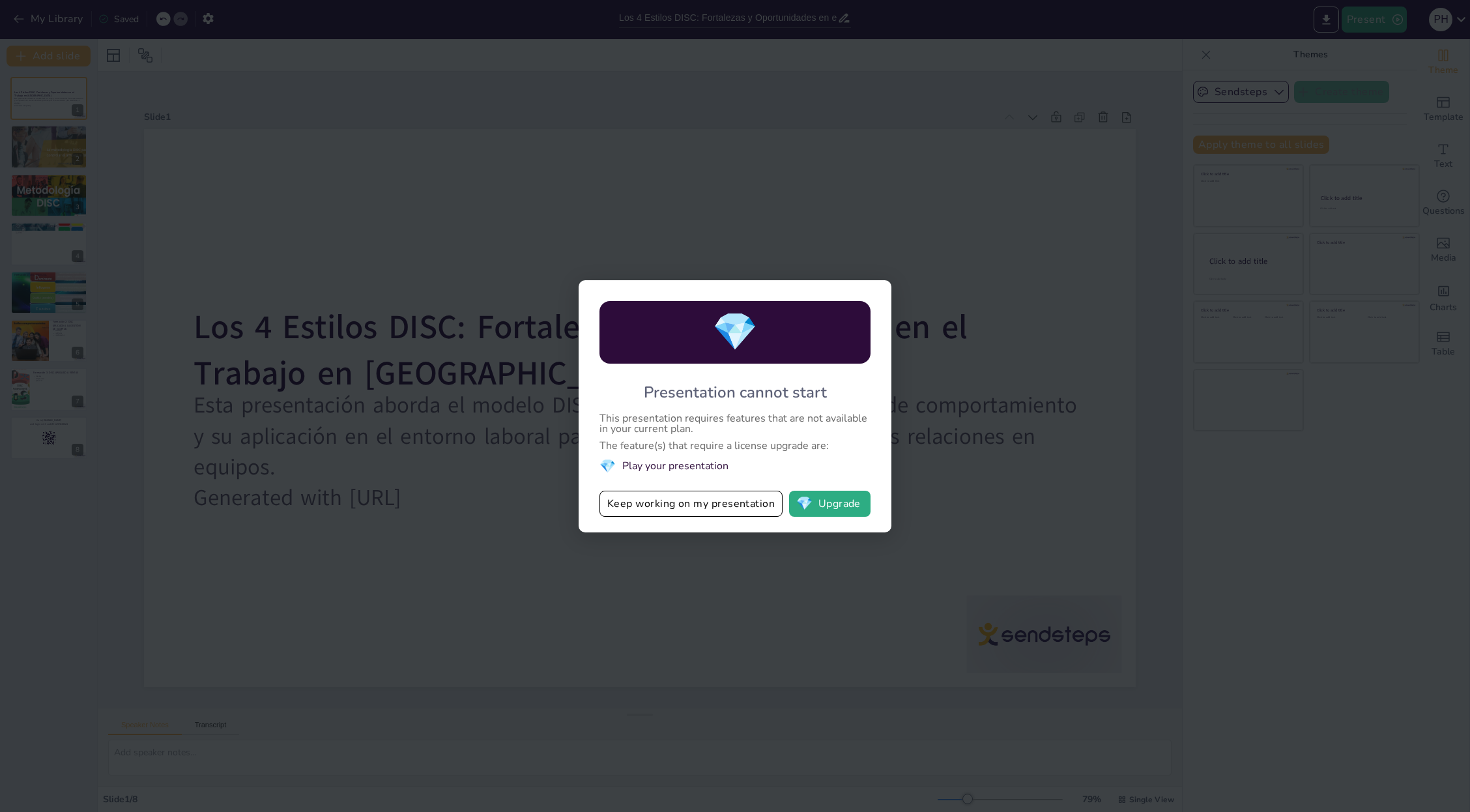
click at [818, 229] on div "💎 Presentation cannot start This presentation requires features that are not av…" at bounding box center [735, 406] width 1470 height 812
click at [232, 290] on div "💎 Presentation cannot start This presentation requires features that are not av…" at bounding box center [735, 406] width 1470 height 812
click at [701, 502] on button "Keep working on my presentation" at bounding box center [691, 504] width 183 height 26
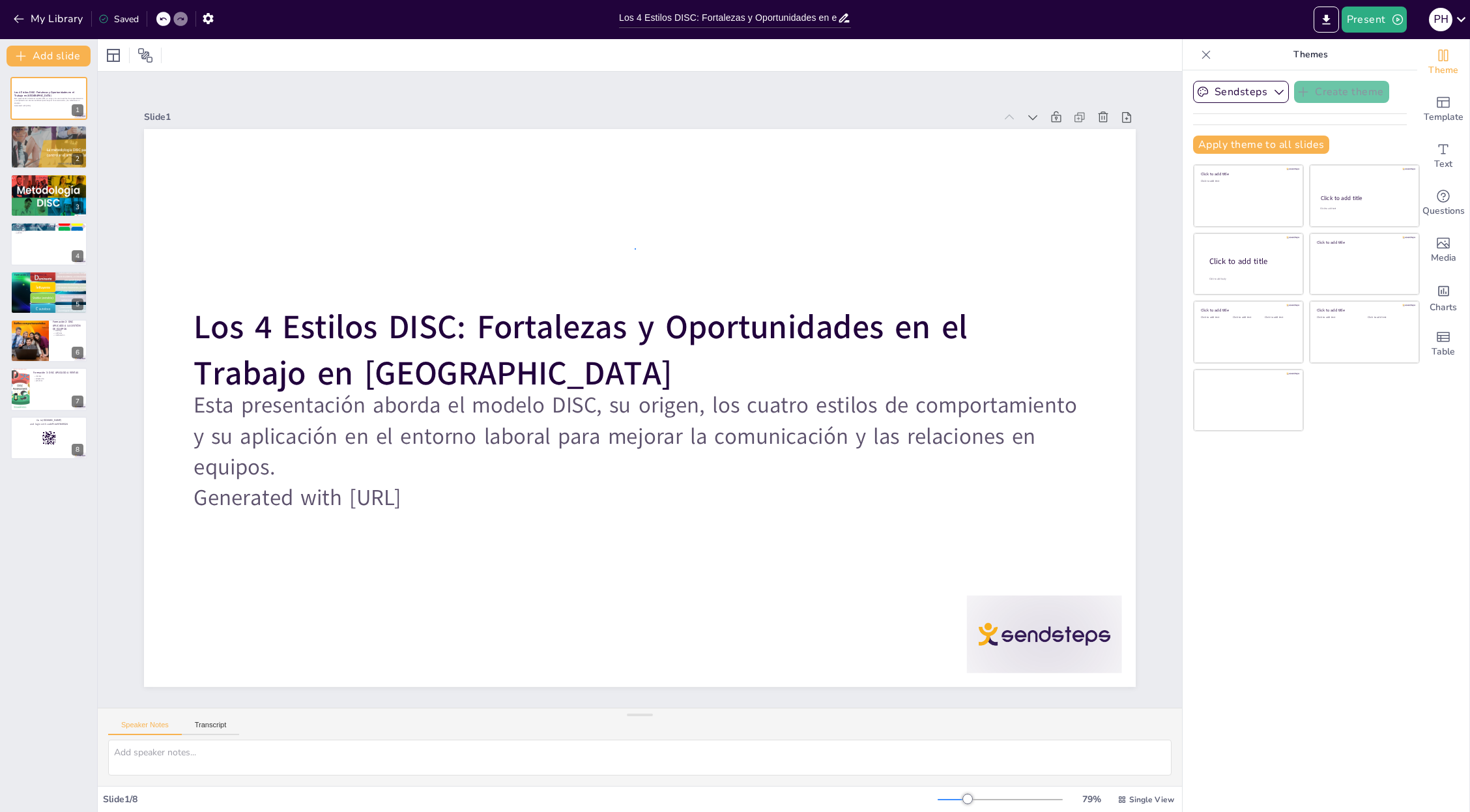
drag, startPoint x: 635, startPoint y: 248, endPoint x: 611, endPoint y: 257, distance: 25.6
click at [33, 342] on div at bounding box center [29, 341] width 45 height 45
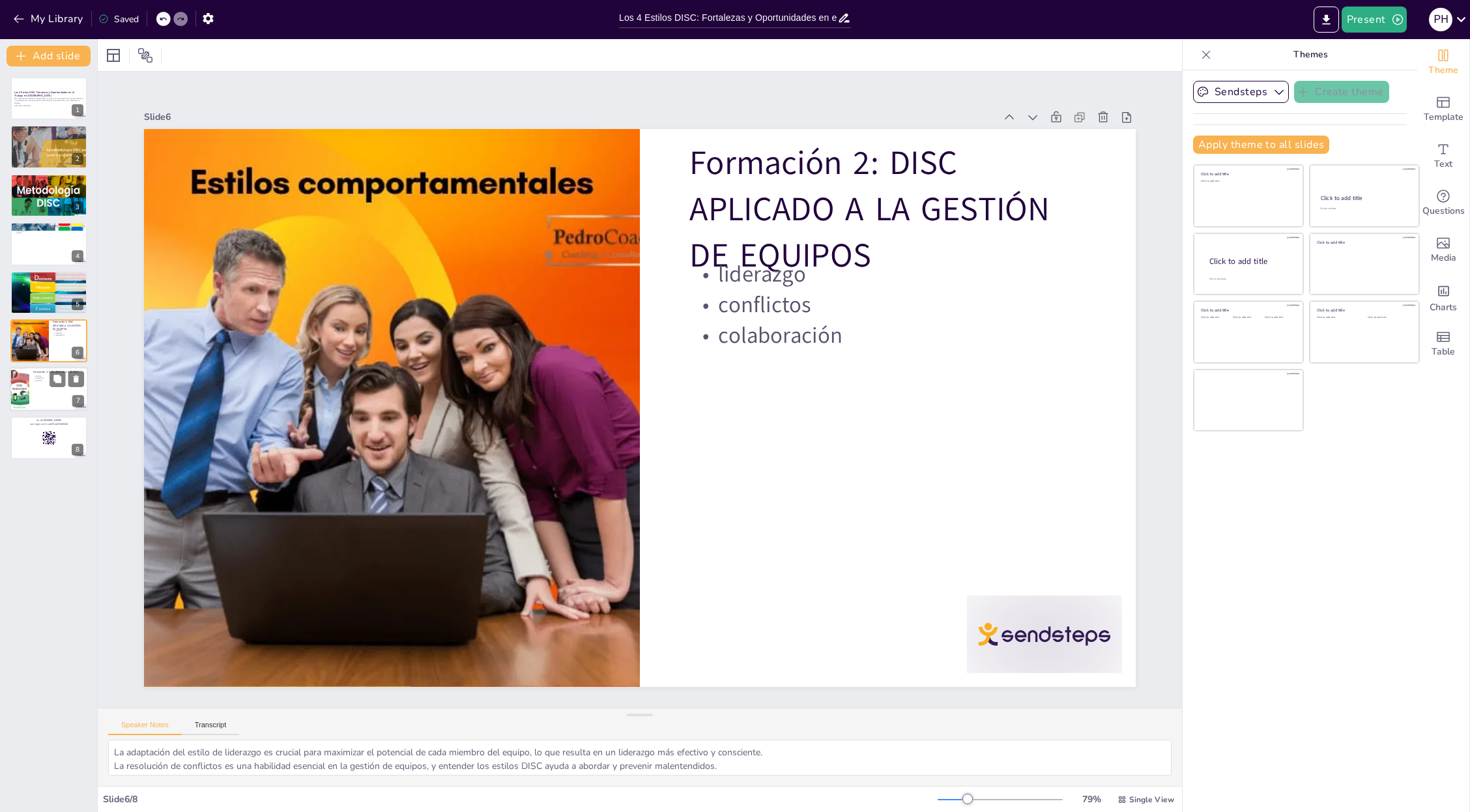
click at [27, 398] on div at bounding box center [19, 390] width 88 height 45
type textarea "La identificación del estilo de comportamiento de los clientes es fundamental p…"
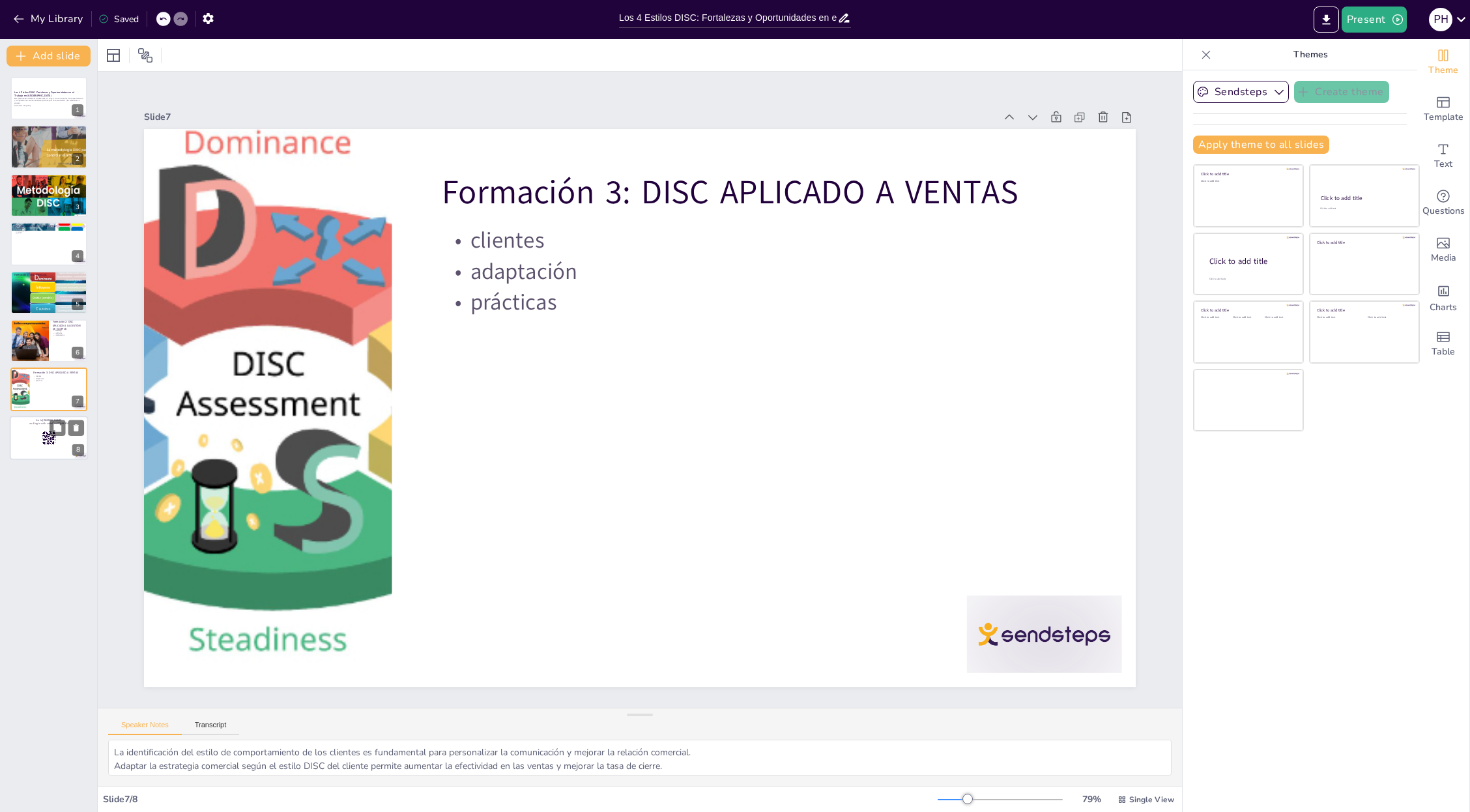
click at [45, 432] on rect at bounding box center [49, 438] width 15 height 15
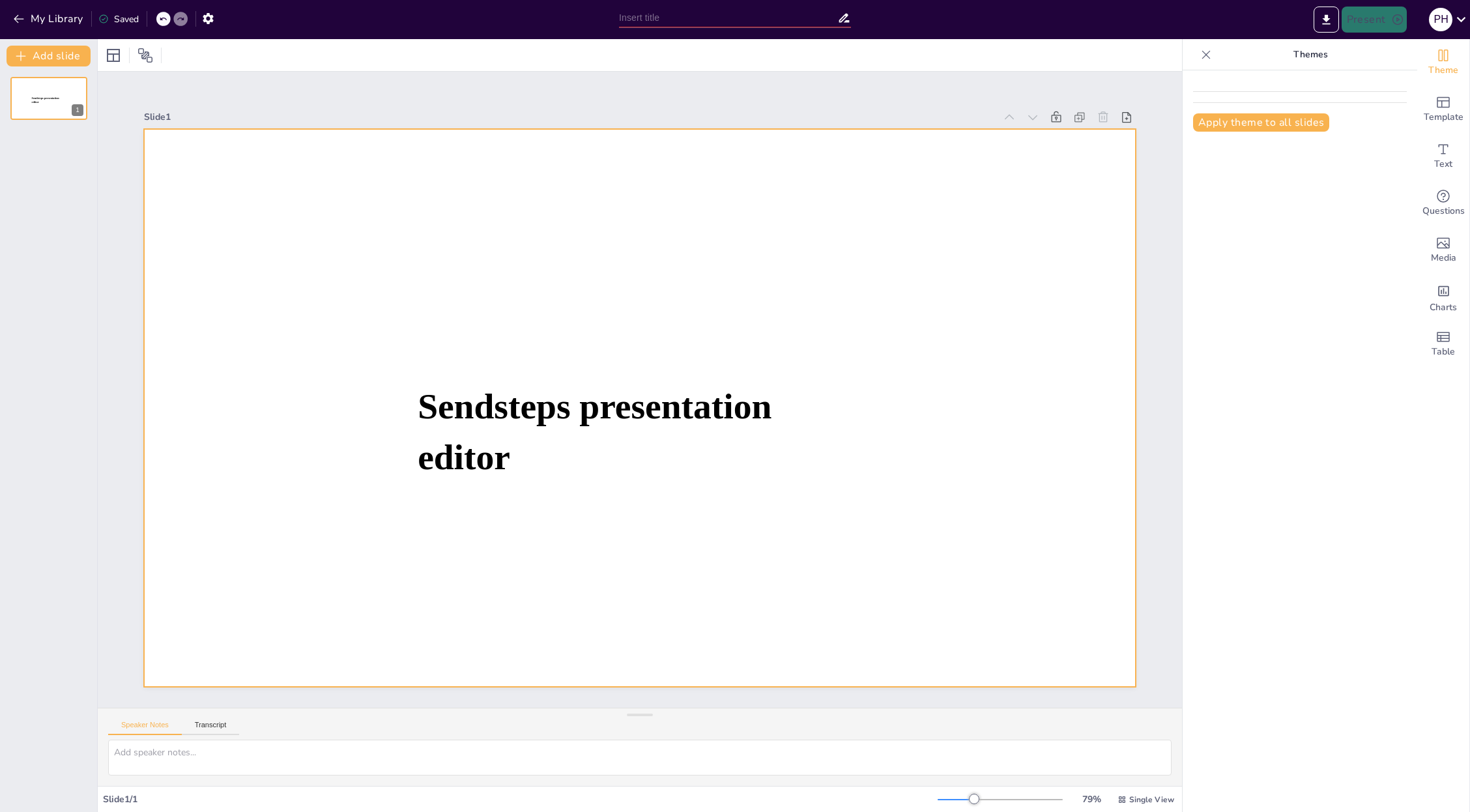
type input "Los 4 Estilos DISC: Fortalezas y Oportunidades en el Trabajo en [GEOGRAPHIC_DAT…"
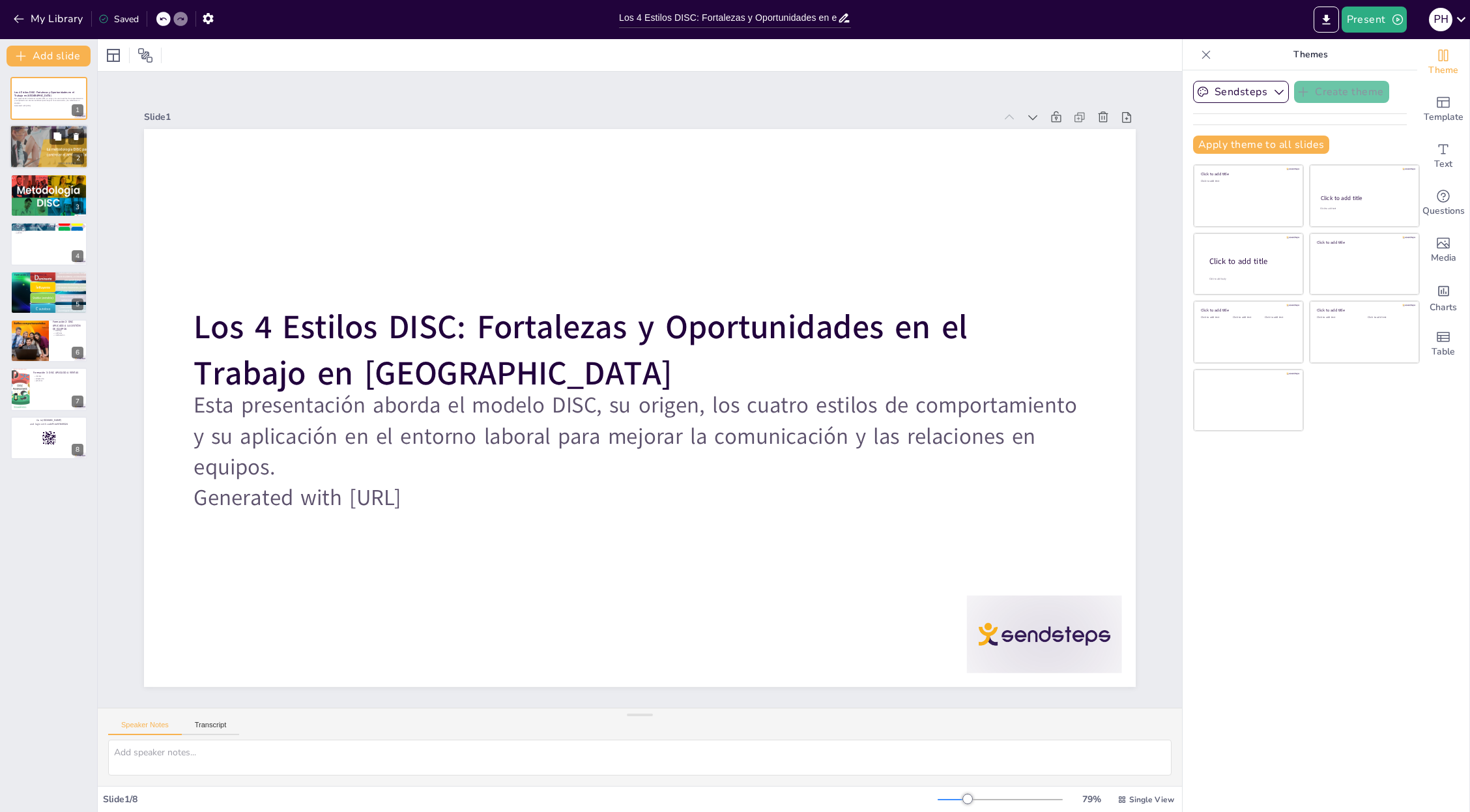
click at [38, 140] on div at bounding box center [56, 152] width 93 height 56
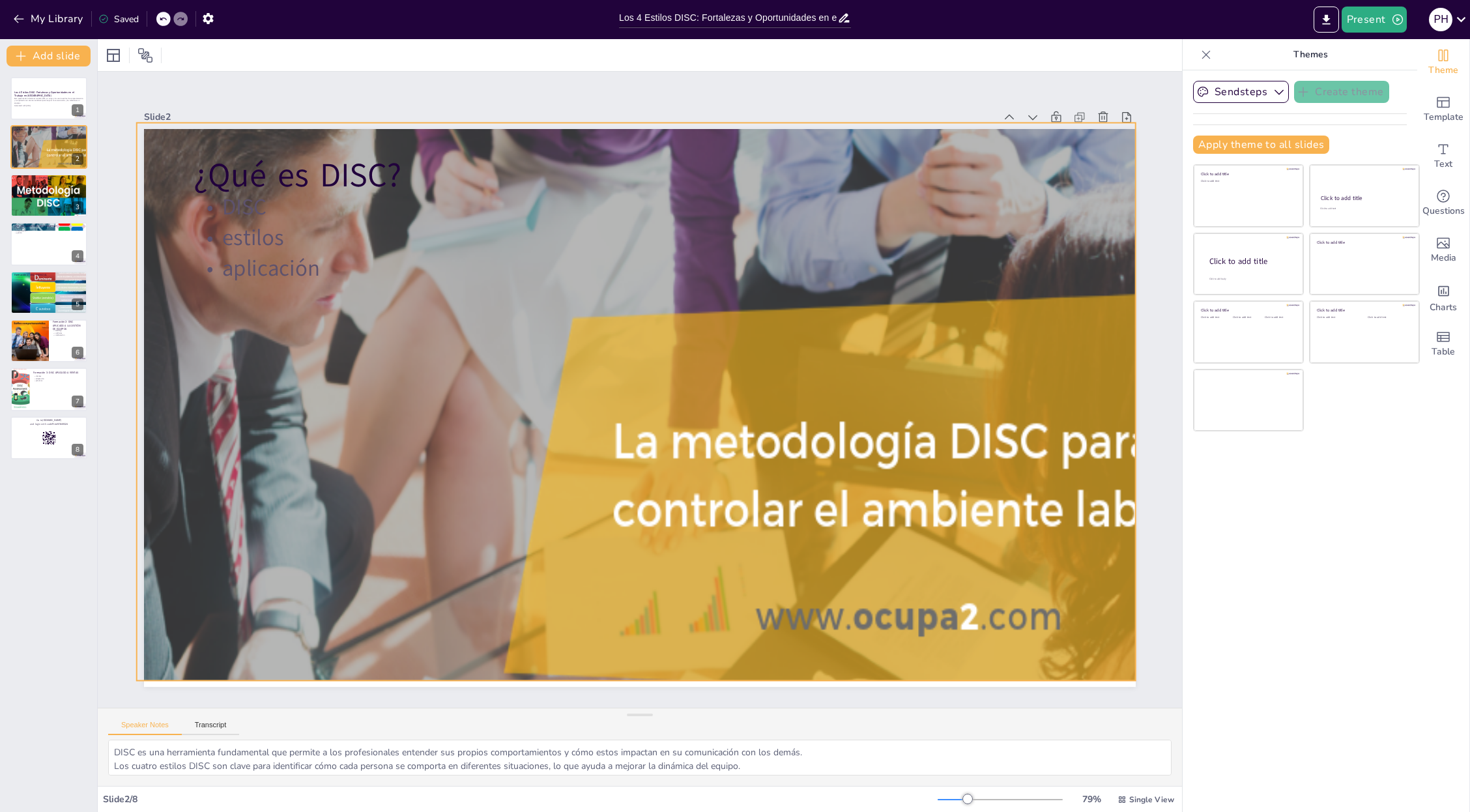
click at [968, 439] on div at bounding box center [720, 472] width 1167 height 699
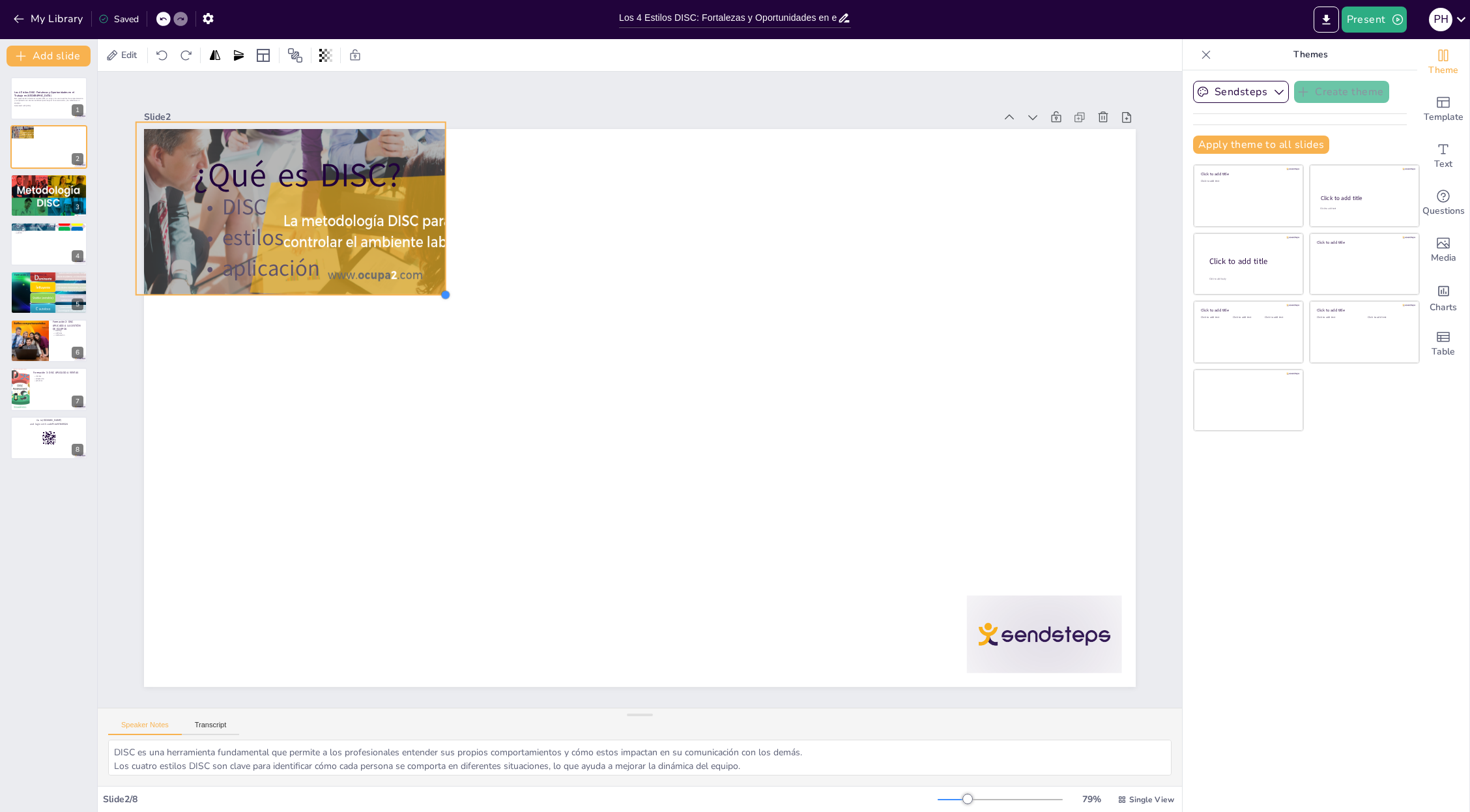
drag, startPoint x: 1058, startPoint y: 616, endPoint x: 343, endPoint y: 254, distance: 801.4
click at [354, 290] on div "¿Qué es DISC? DISC estilos aplicación" at bounding box center [640, 408] width 992 height 558
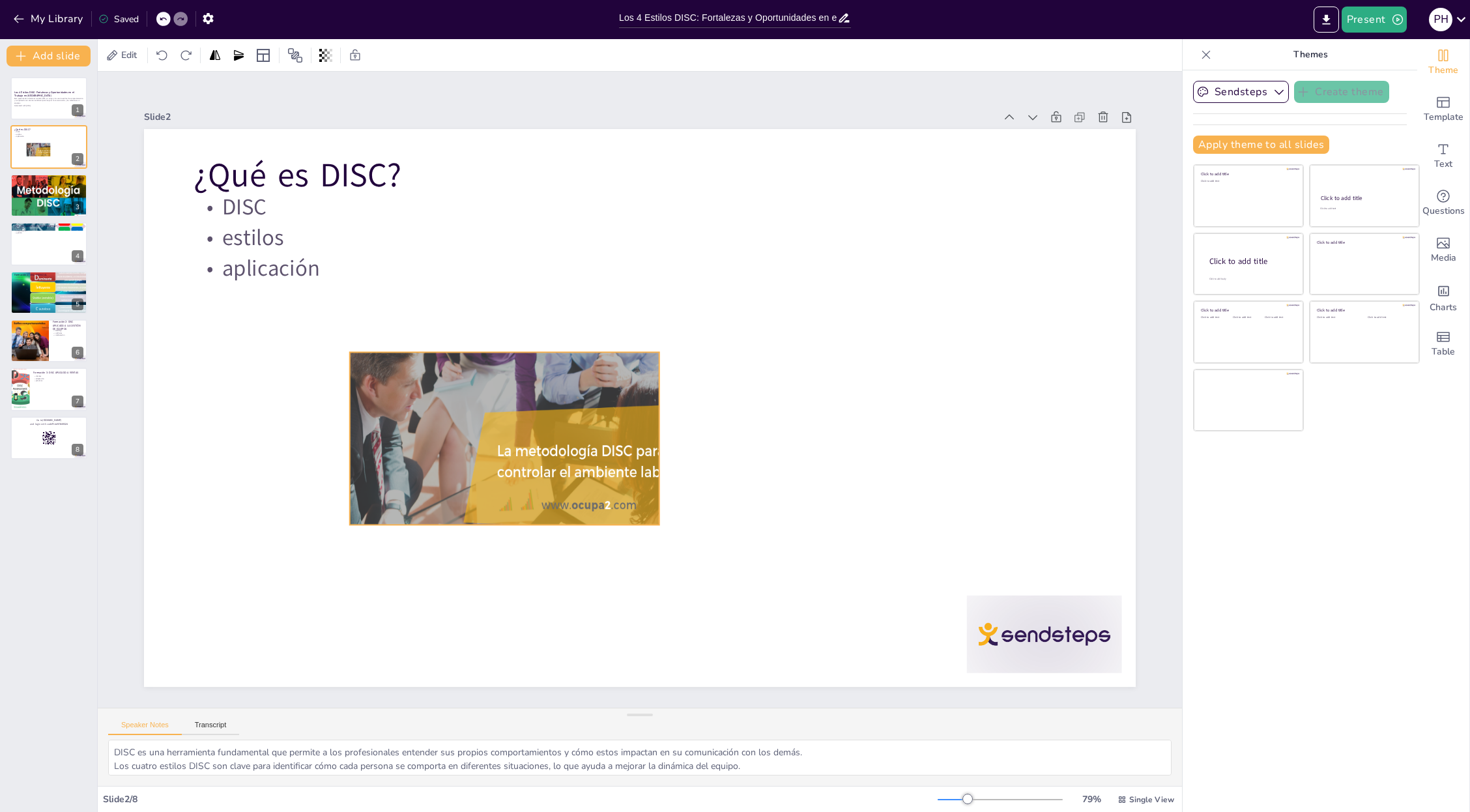
drag, startPoint x: 342, startPoint y: 149, endPoint x: 550, endPoint y: 385, distance: 314.6
click at [548, 129] on div "¿Qué es DISC? DISC estilos aplicación" at bounding box center [640, 129] width 992 height 0
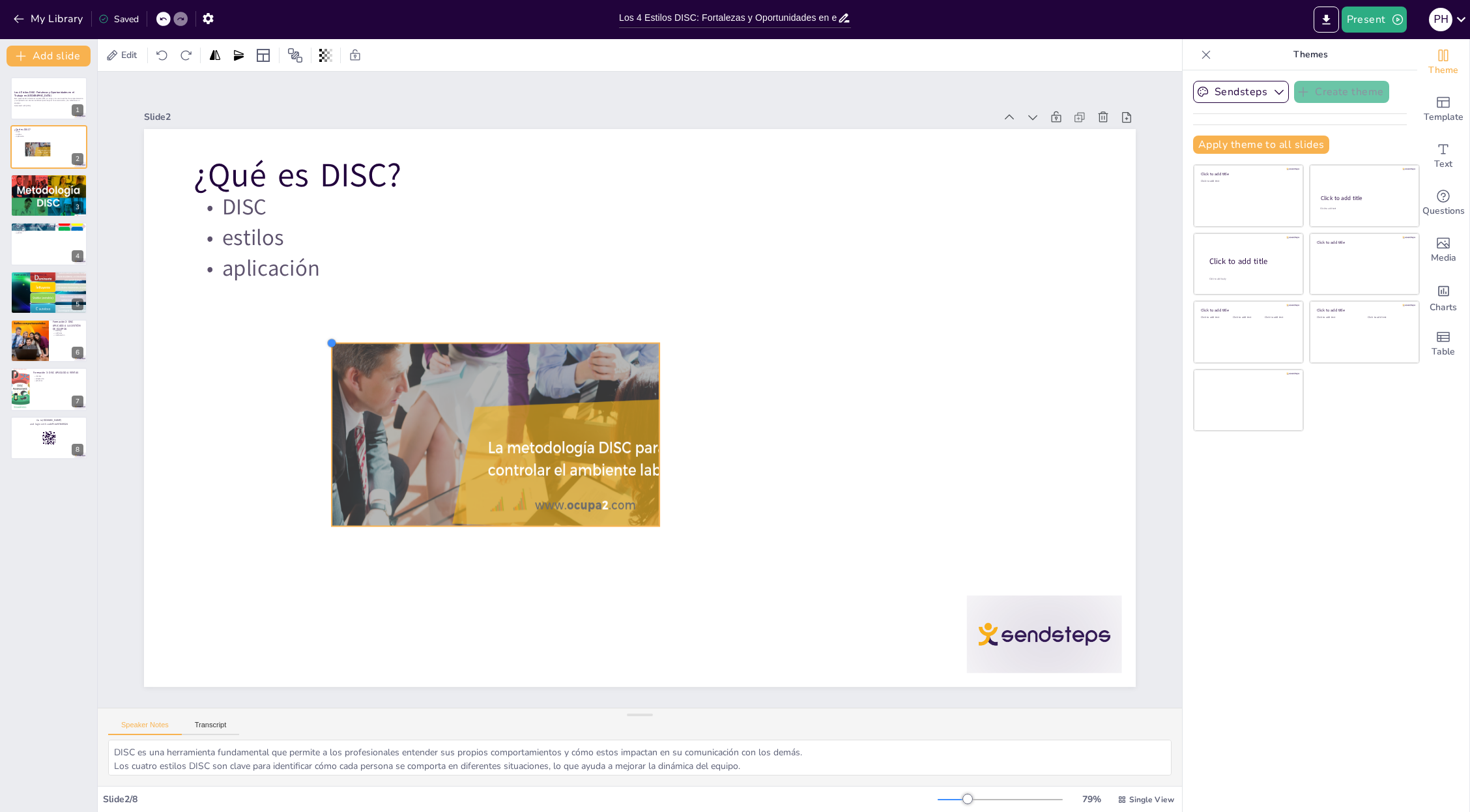
drag, startPoint x: 331, startPoint y: 336, endPoint x: 341, endPoint y: 331, distance: 11.2
click at [341, 331] on div "¿Qué es DISC? DISC estilos aplicación" at bounding box center [640, 408] width 992 height 558
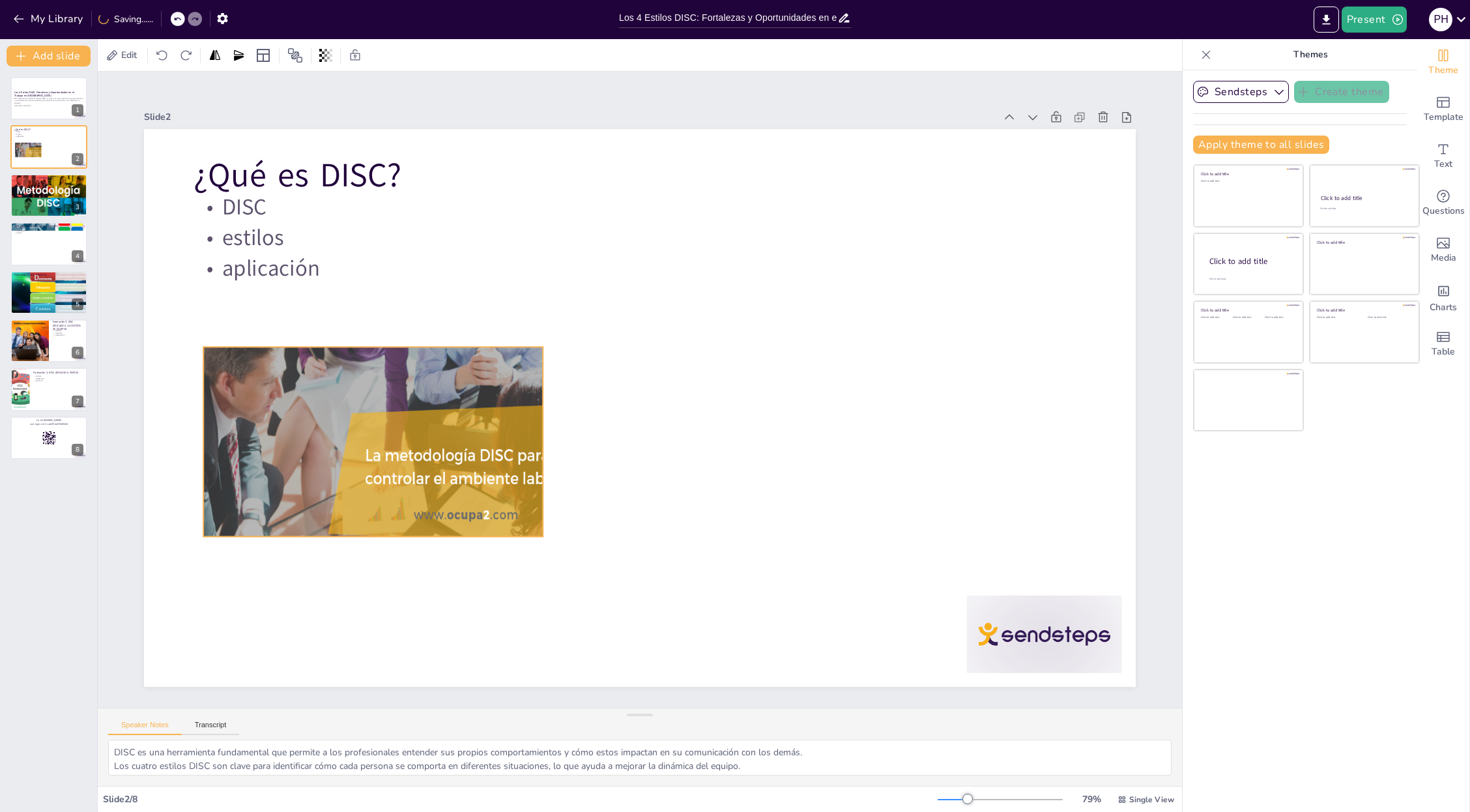
drag, startPoint x: 456, startPoint y: 413, endPoint x: 397, endPoint y: 421, distance: 59.5
click at [397, 421] on div at bounding box center [401, 466] width 397 height 238
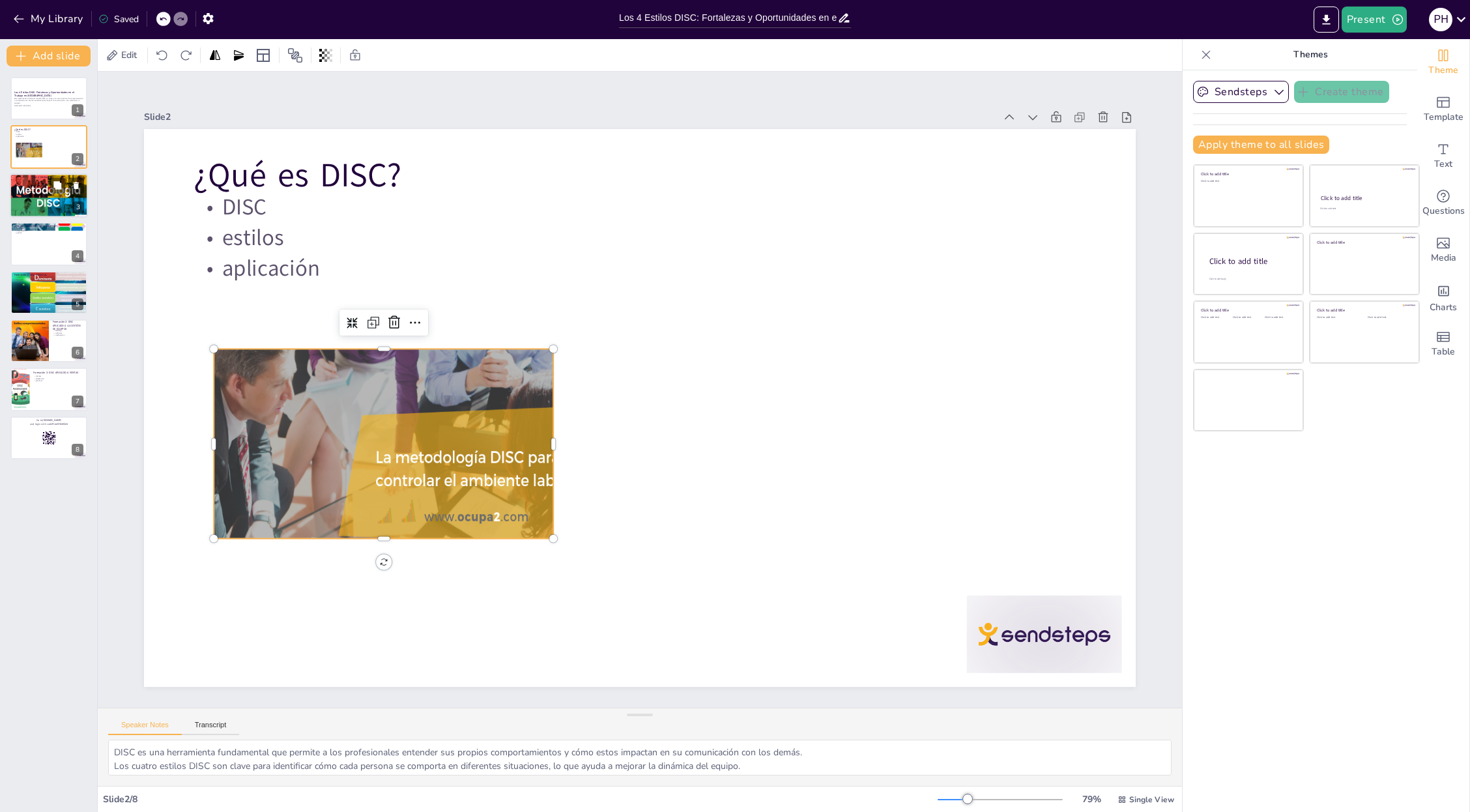
click at [44, 189] on div at bounding box center [47, 197] width 81 height 49
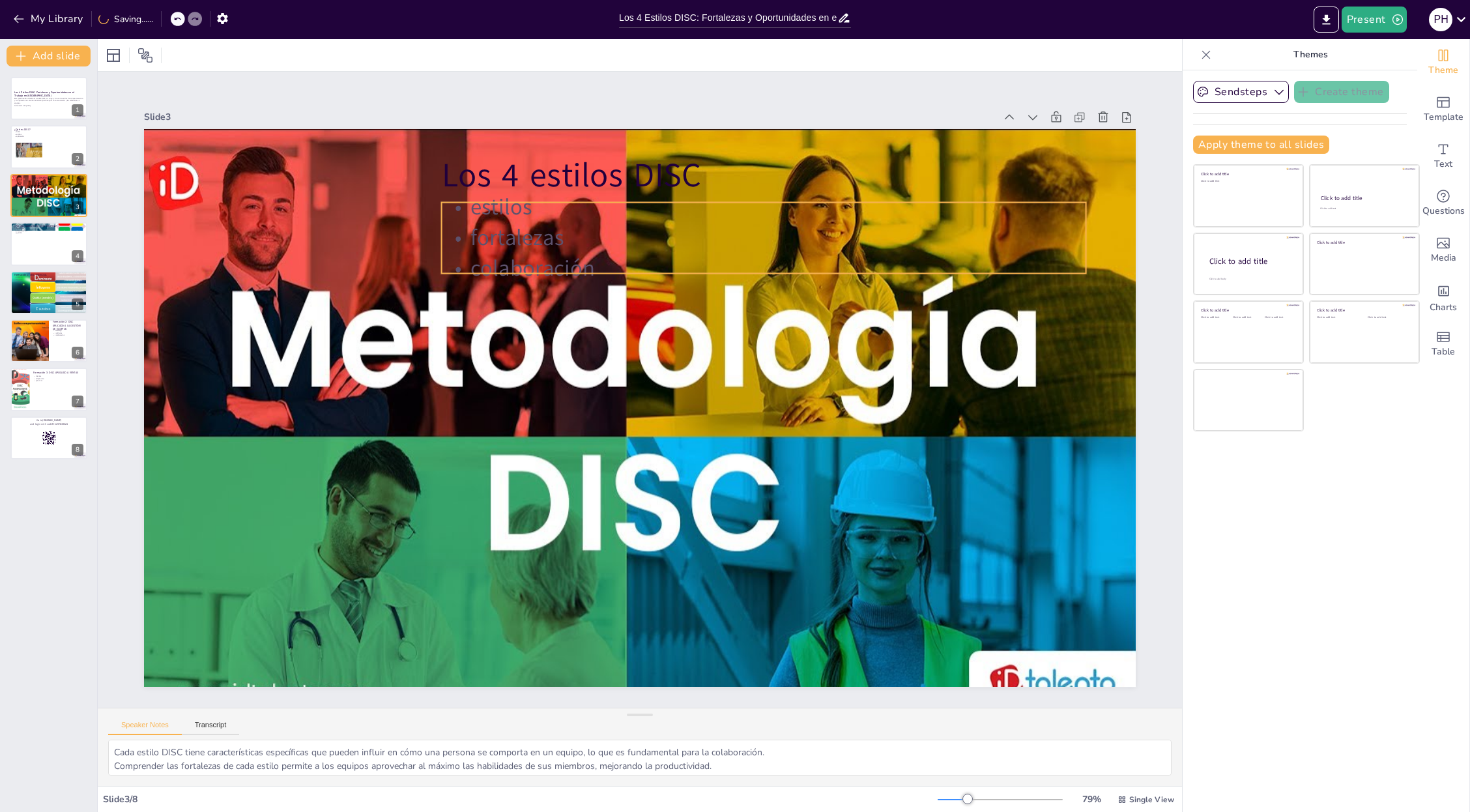
click at [554, 201] on p "estilos" at bounding box center [764, 207] width 644 height 31
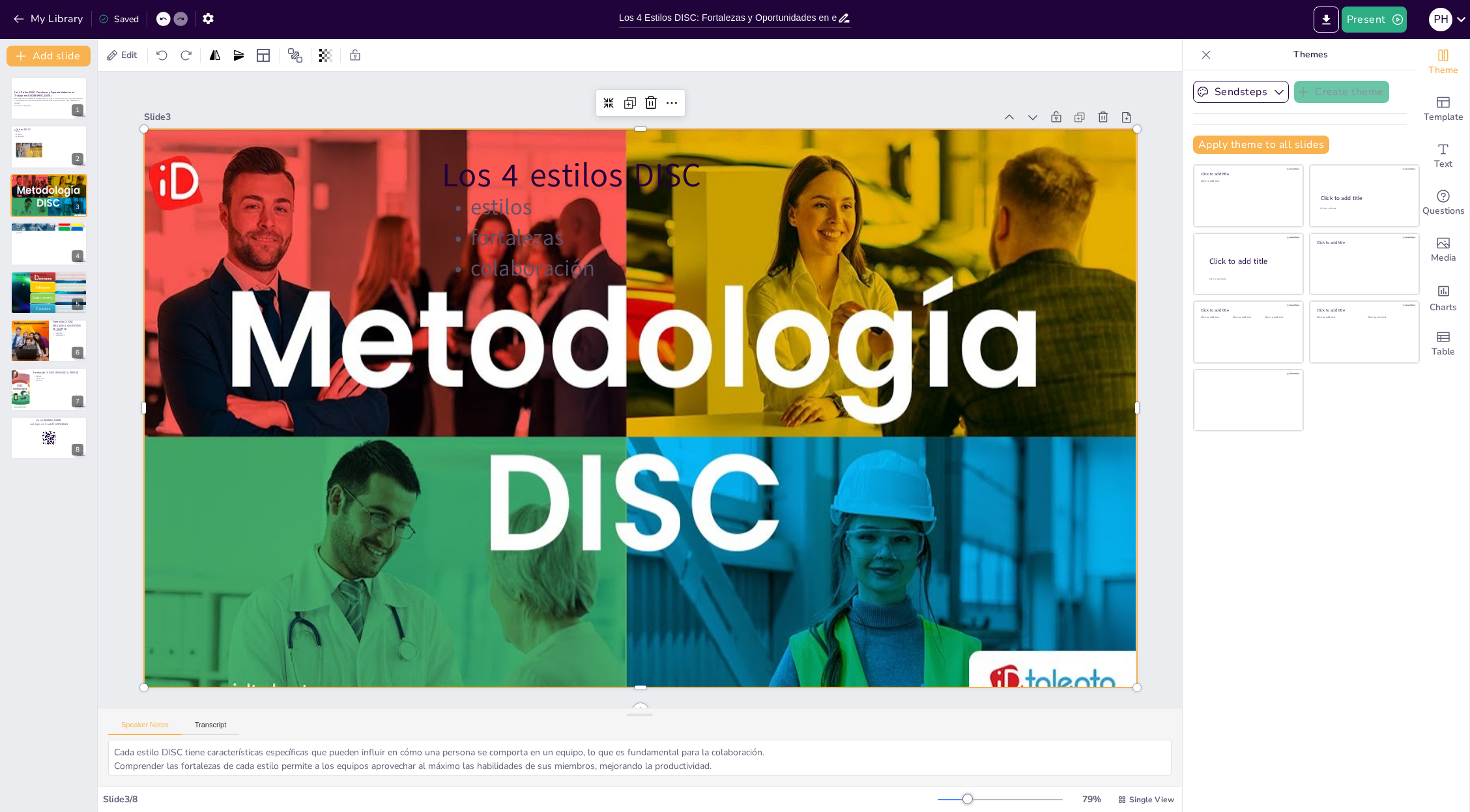
drag, startPoint x: 185, startPoint y: 155, endPoint x: 152, endPoint y: 136, distance: 38.1
click at [185, 155] on div at bounding box center [624, 436] width 1024 height 614
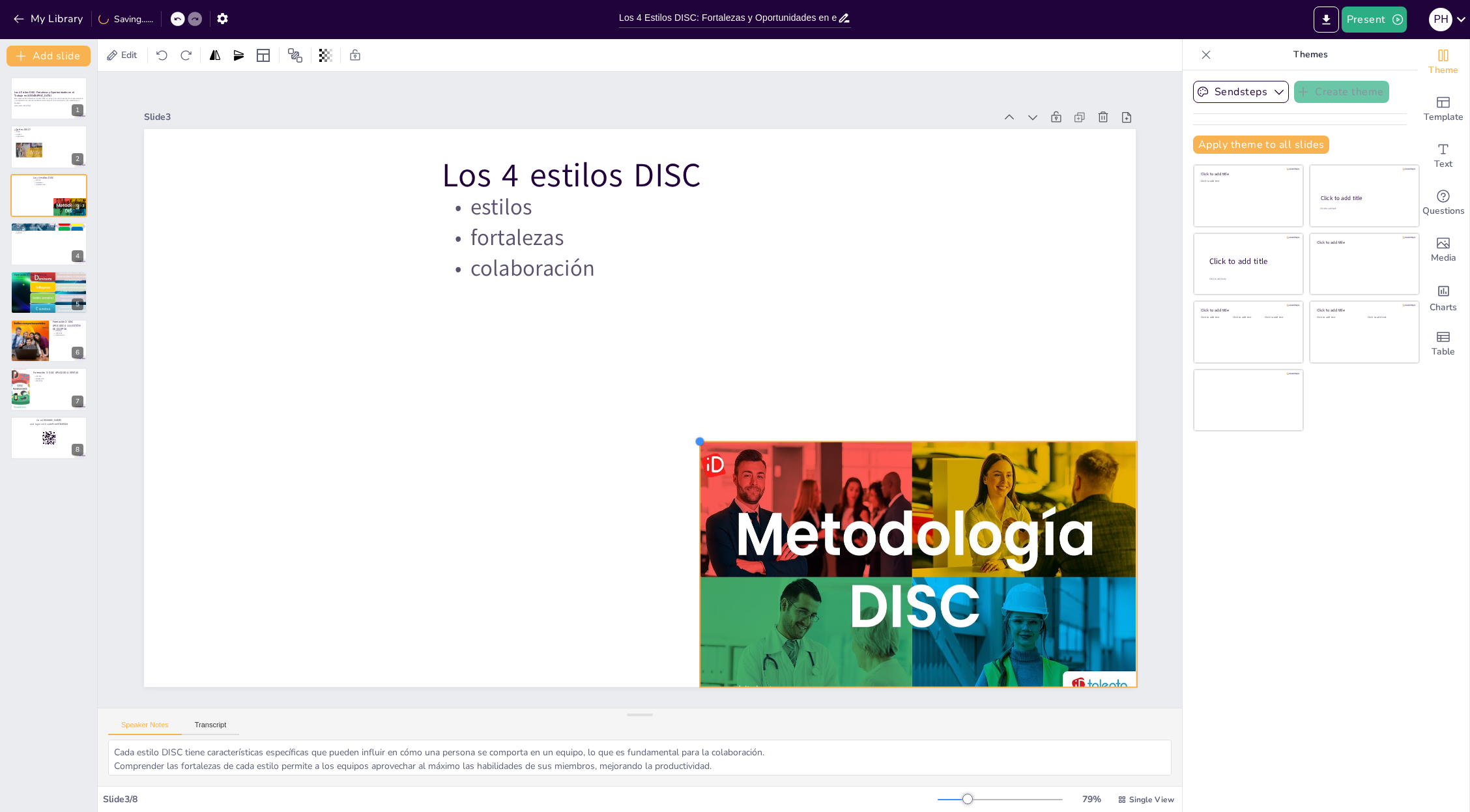
drag, startPoint x: 144, startPoint y: 129, endPoint x: 728, endPoint y: 464, distance: 673.3
click at [714, 456] on div "Los 4 estilos DISC estilos fortalezas colaboración" at bounding box center [640, 408] width 992 height 558
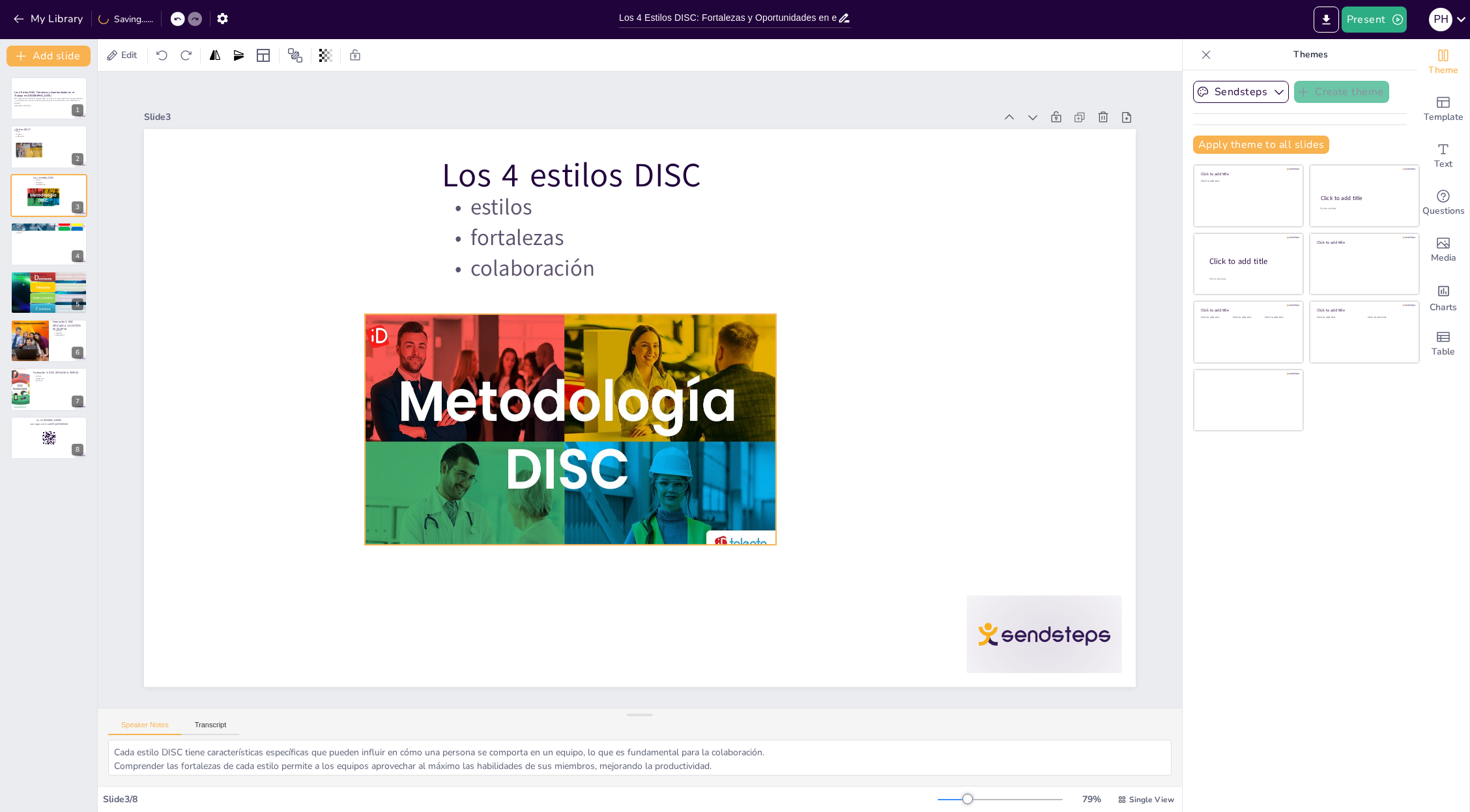
drag, startPoint x: 826, startPoint y: 529, endPoint x: 489, endPoint y: 457, distance: 344.6
click at [493, 458] on div at bounding box center [564, 441] width 423 height 254
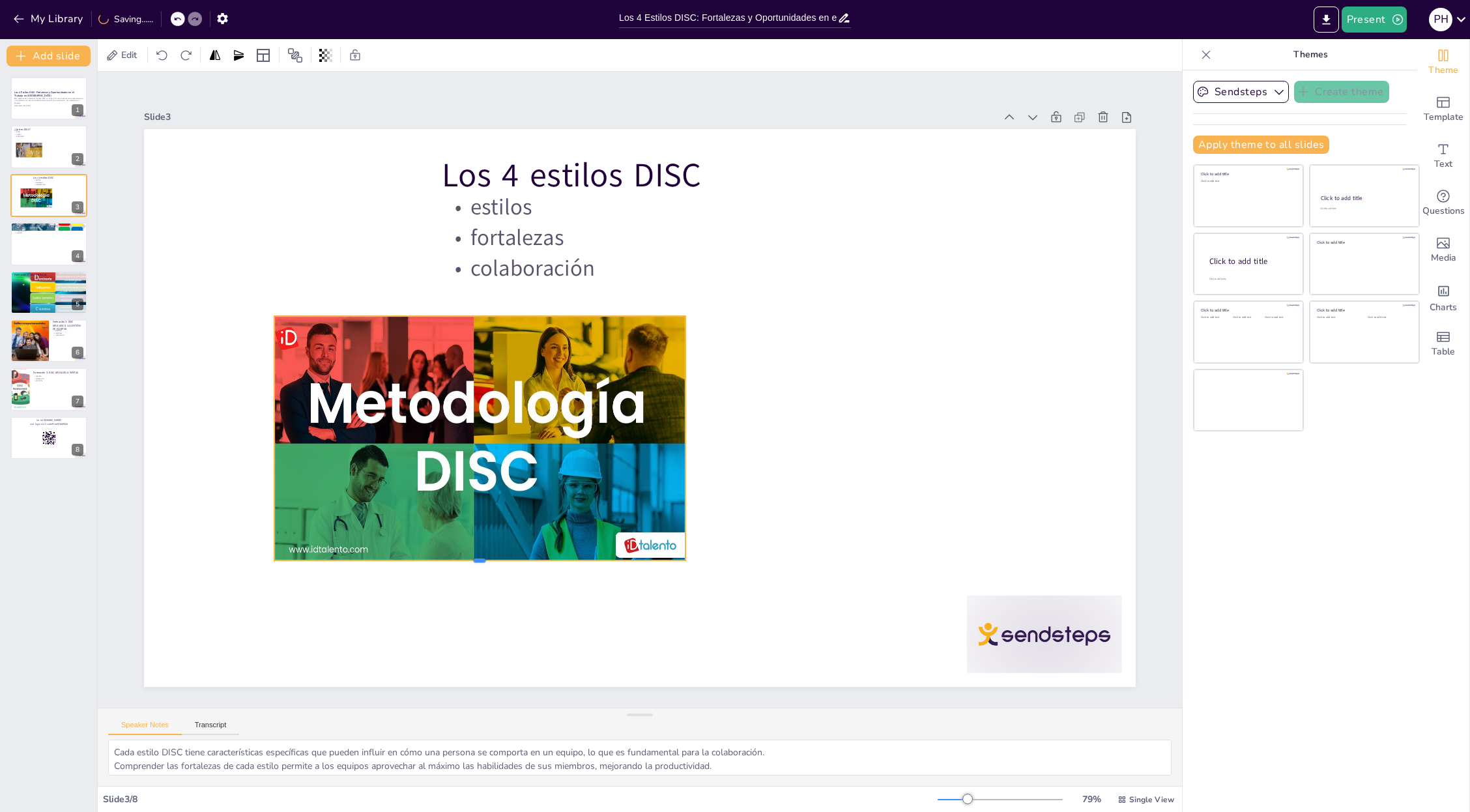
drag, startPoint x: 469, startPoint y: 548, endPoint x: 471, endPoint y: 557, distance: 9.2
click at [471, 560] on div at bounding box center [480, 565] width 411 height 10
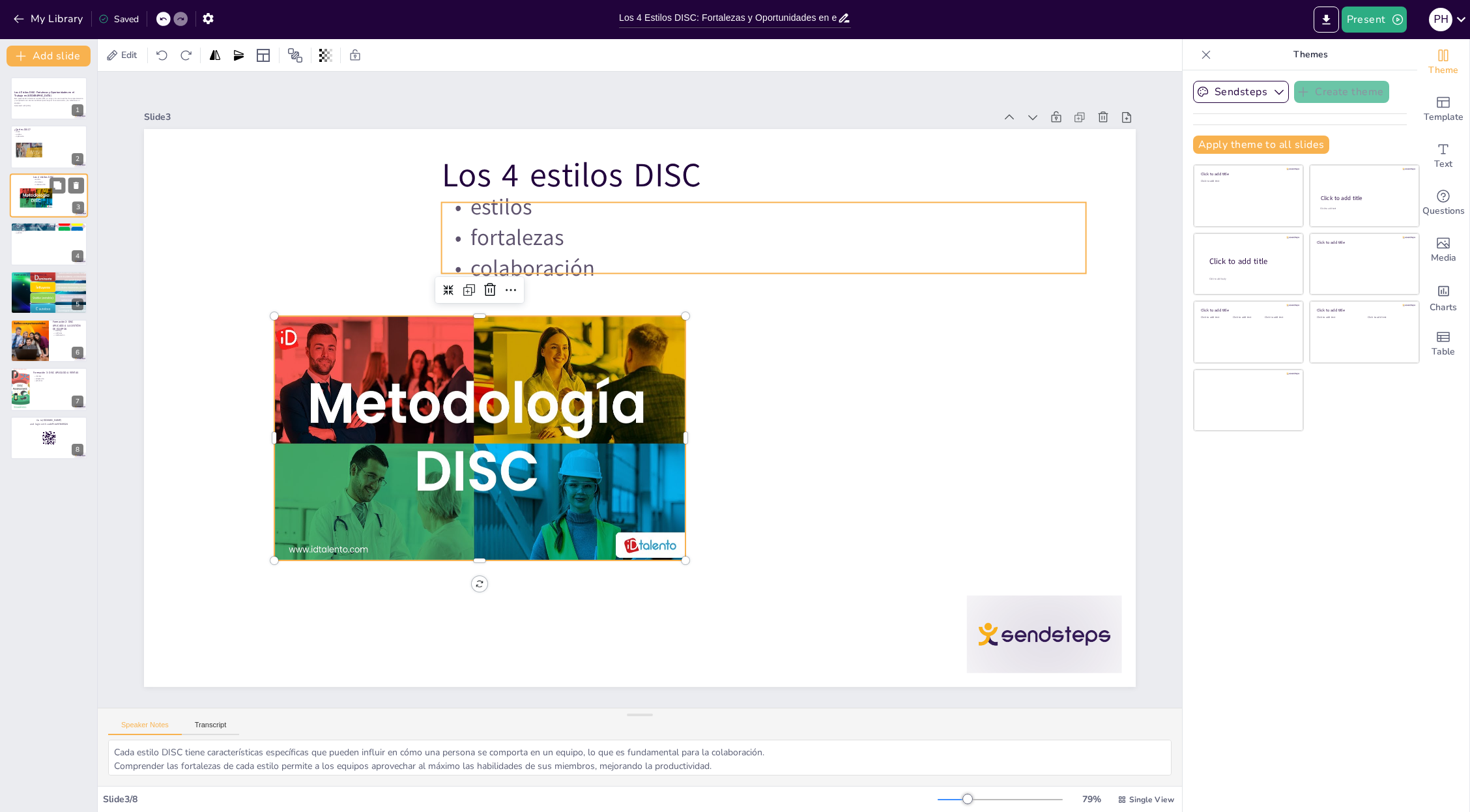
click at [38, 180] on p "estilos" at bounding box center [58, 179] width 51 height 3
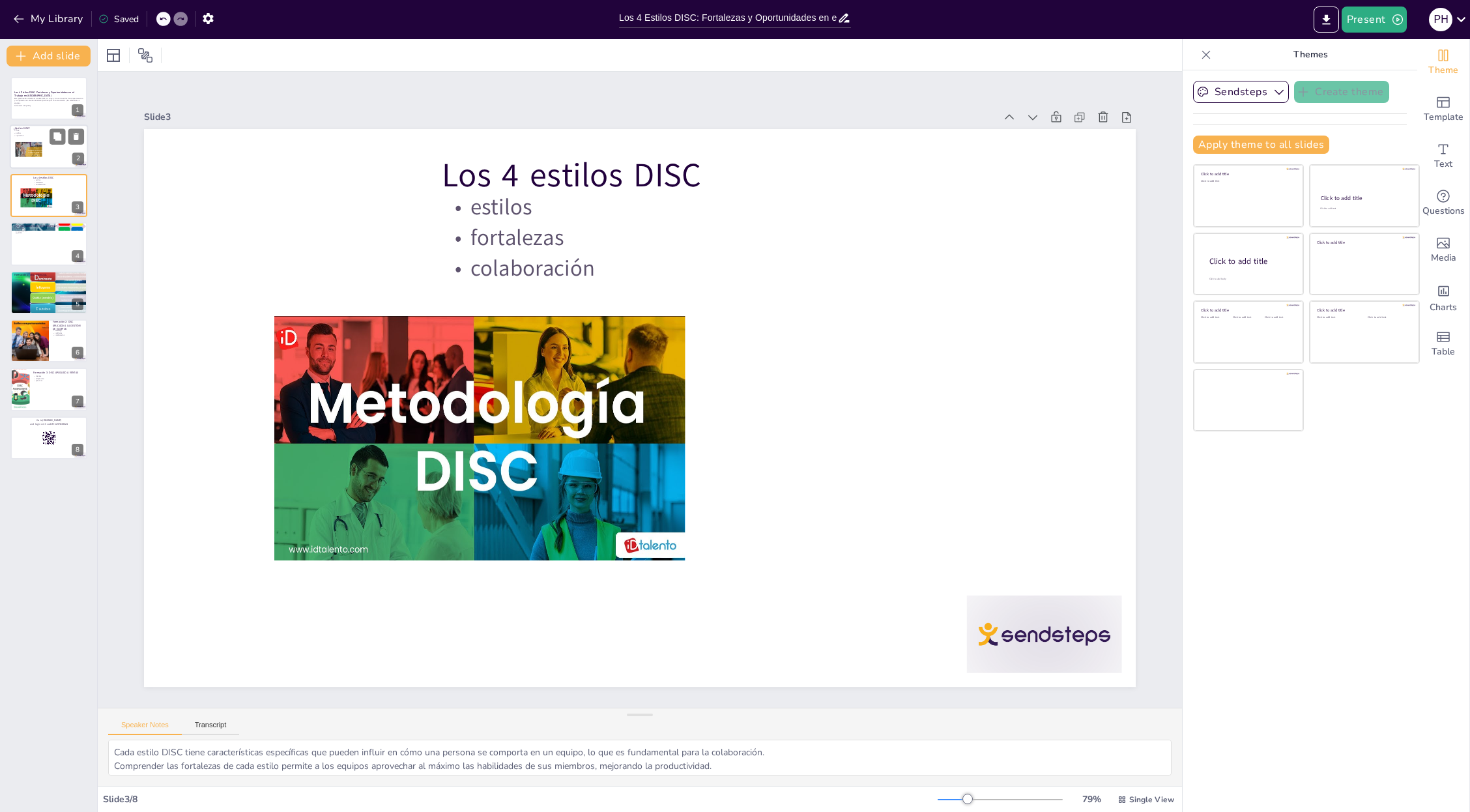
click at [34, 150] on div at bounding box center [30, 152] width 32 height 19
type textarea "DISC es una herramienta fundamental que permite a los profesionales entender su…"
